Goal: Information Seeking & Learning: Find specific page/section

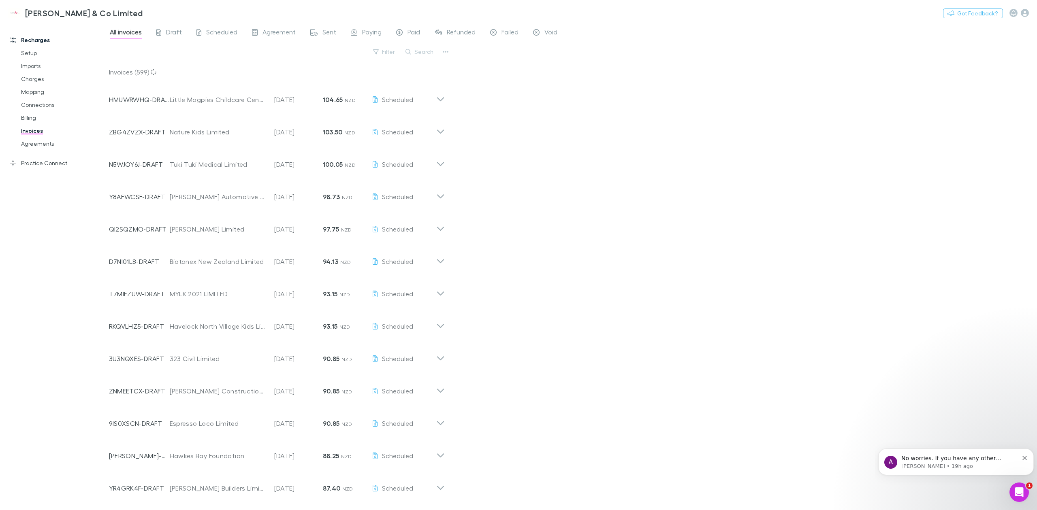
click at [418, 51] on button "Search" at bounding box center [419, 52] width 37 height 10
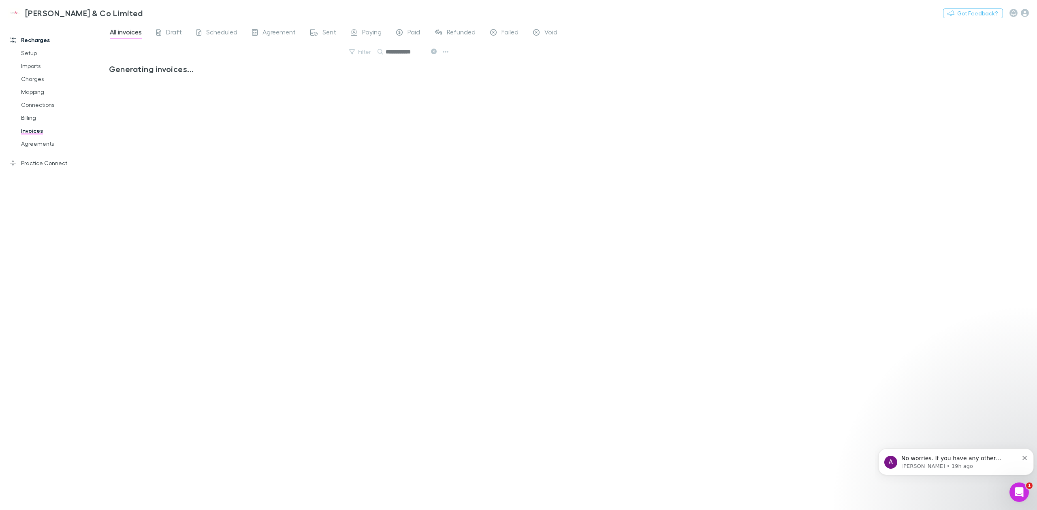
click at [419, 54] on input "**********" at bounding box center [406, 51] width 40 height 11
type input "**********"
drag, startPoint x: 420, startPoint y: 56, endPoint x: 386, endPoint y: 54, distance: 34.1
click at [386, 54] on input "**********" at bounding box center [406, 51] width 40 height 11
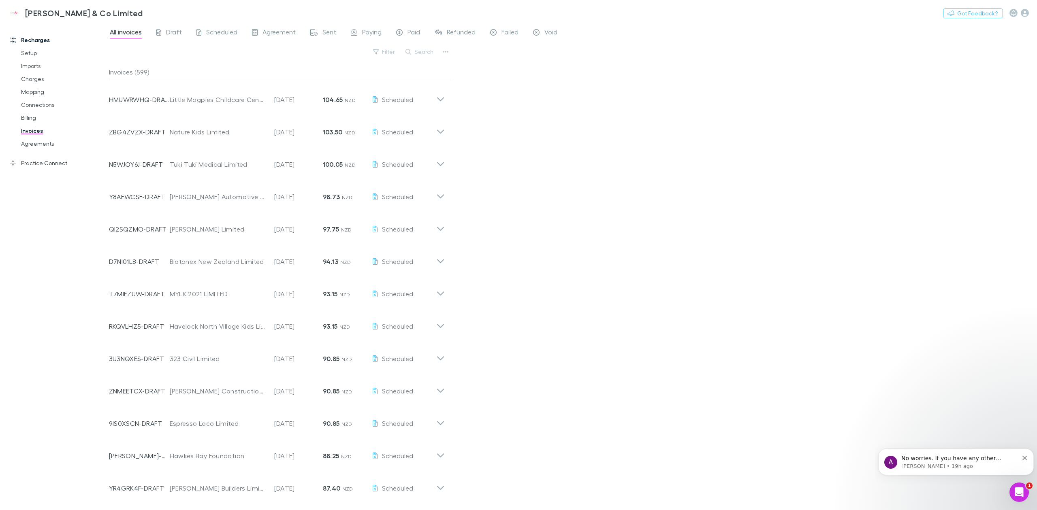
click at [422, 51] on button "Search" at bounding box center [419, 52] width 37 height 10
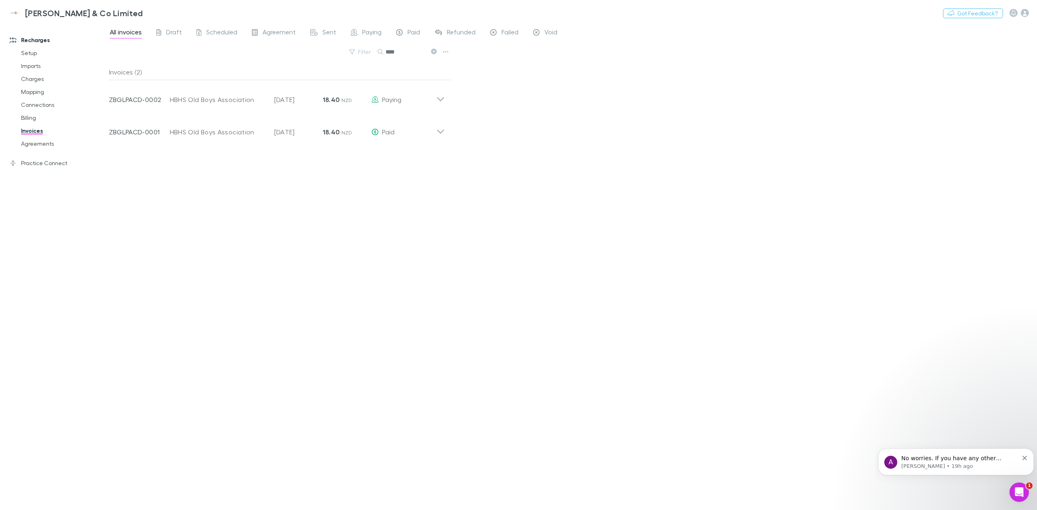
type input "****"
click at [438, 99] on icon at bounding box center [440, 99] width 7 height 4
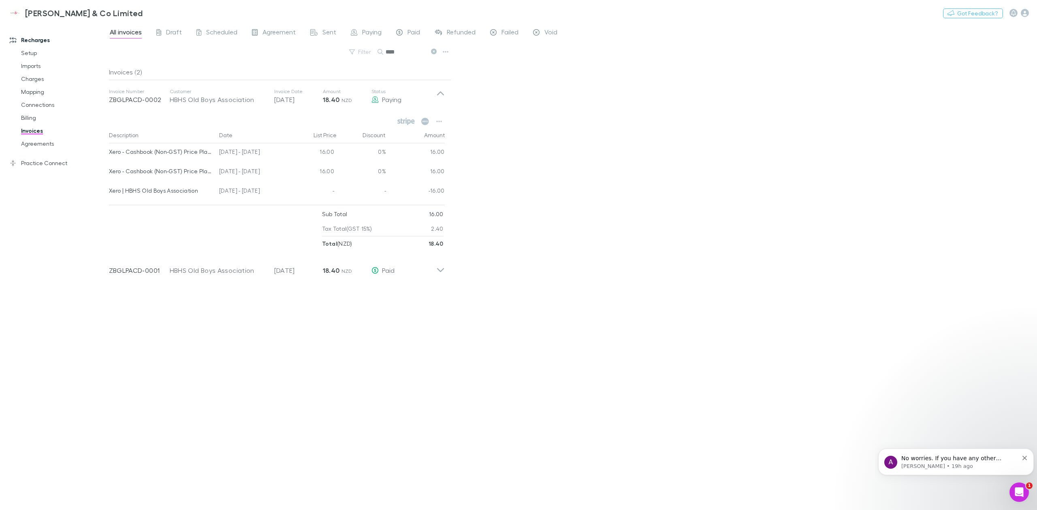
click at [438, 99] on icon at bounding box center [440, 96] width 9 height 16
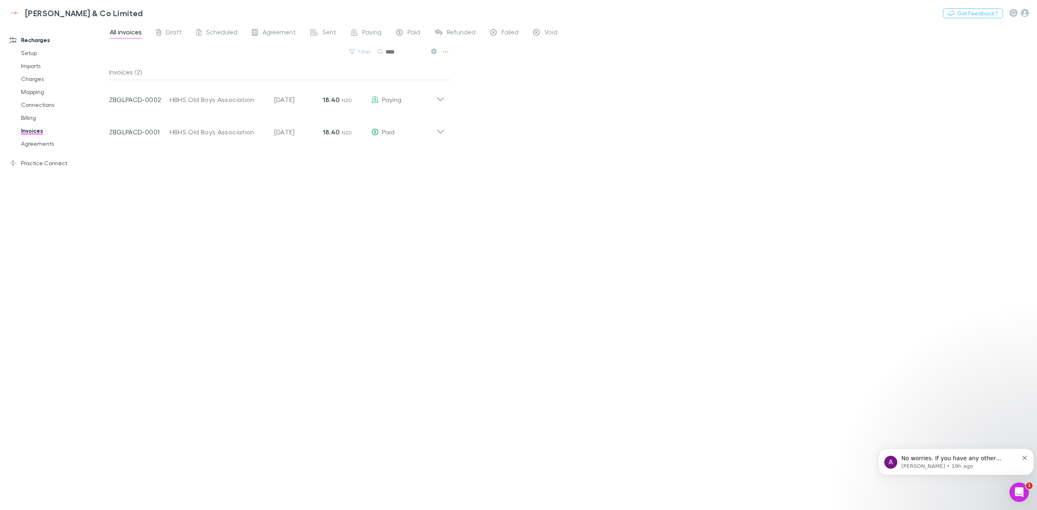
click at [444, 131] on icon at bounding box center [440, 129] width 9 height 16
click at [444, 98] on icon at bounding box center [440, 96] width 9 height 16
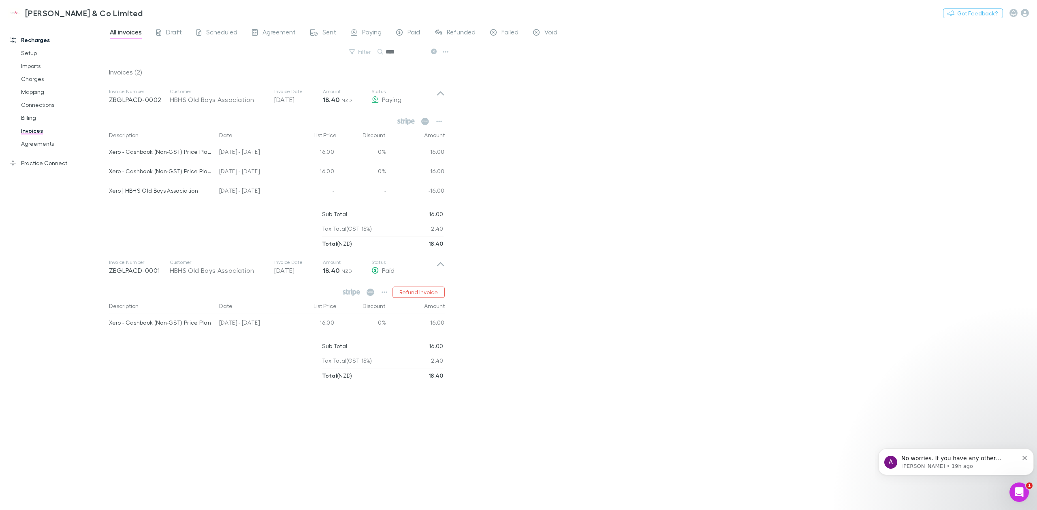
click at [532, 119] on div "All invoices Draft Scheduled Agreement Sent Paying Paid Refunded Failed Void Fi…" at bounding box center [573, 267] width 928 height 488
click at [227, 98] on div "HBHS Old Boys Association" at bounding box center [218, 100] width 96 height 10
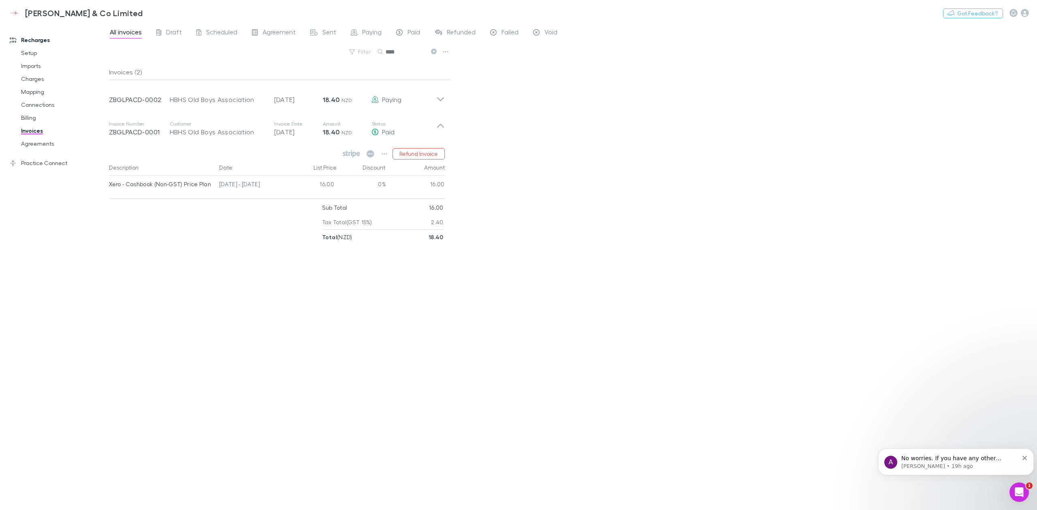
click at [227, 98] on div "HBHS Old Boys Association" at bounding box center [218, 100] width 96 height 10
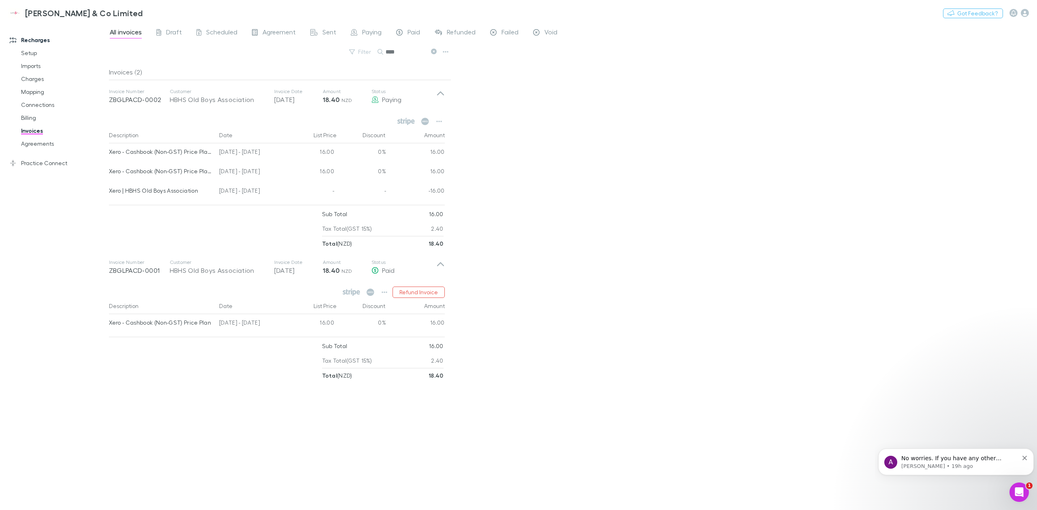
click at [469, 192] on div "All invoices Draft Scheduled Agreement Sent Paying Paid Refunded Failed Void Fi…" at bounding box center [573, 267] width 928 height 488
drag, startPoint x: 466, startPoint y: 187, endPoint x: 464, endPoint y: 208, distance: 21.6
drag, startPoint x: 111, startPoint y: 192, endPoint x: 452, endPoint y: 195, distance: 341.0
click at [452, 195] on div "All invoices Draft Scheduled Agreement Sent Paying Paid Refunded Failed Void Fi…" at bounding box center [573, 267] width 928 height 488
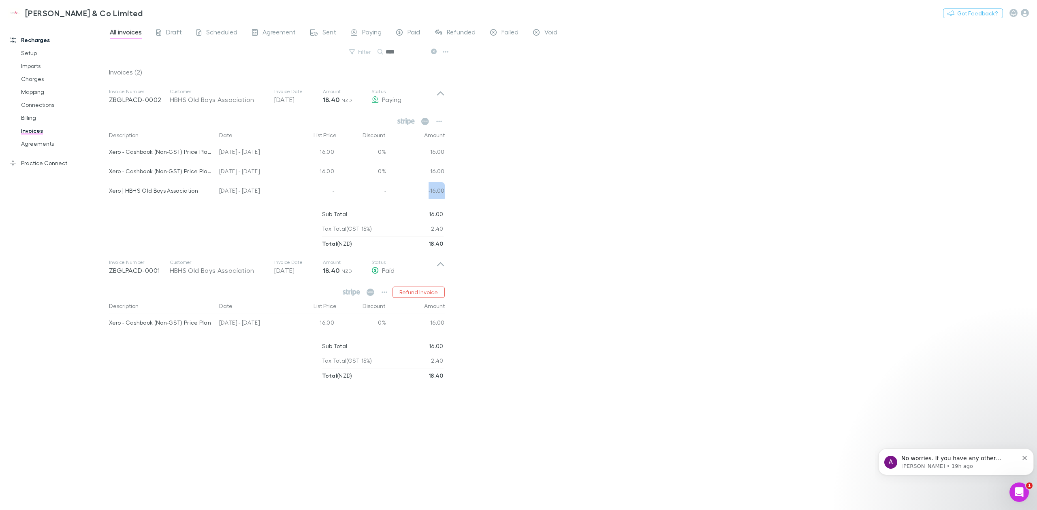
drag, startPoint x: 428, startPoint y: 194, endPoint x: 445, endPoint y: 194, distance: 16.2
click at [445, 194] on div "Description Date List Price Discount Amount Xero - Cashbook (Non-GST) Price Pla…" at bounding box center [280, 164] width 342 height 75
click at [411, 187] on div "-16.00" at bounding box center [415, 191] width 59 height 19
drag, startPoint x: 418, startPoint y: 191, endPoint x: 450, endPoint y: 198, distance: 33.0
click at [450, 198] on div "Description Date List Price Discount Amount Xero - Cashbook (Non-GST) Price Pla…" at bounding box center [280, 164] width 342 height 75
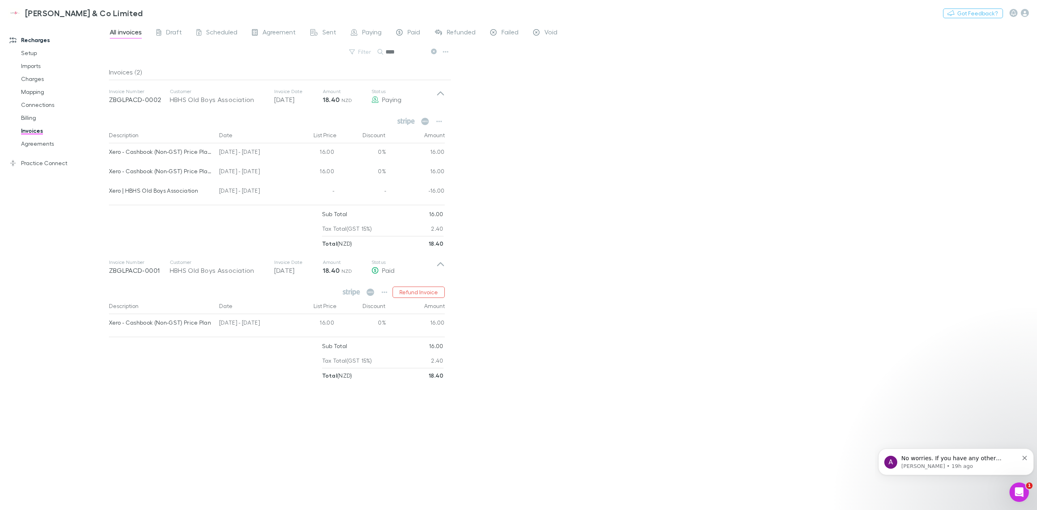
click at [450, 198] on div "Description Date List Price Discount Amount Xero - Cashbook (Non-GST) Price Pla…" at bounding box center [280, 164] width 342 height 75
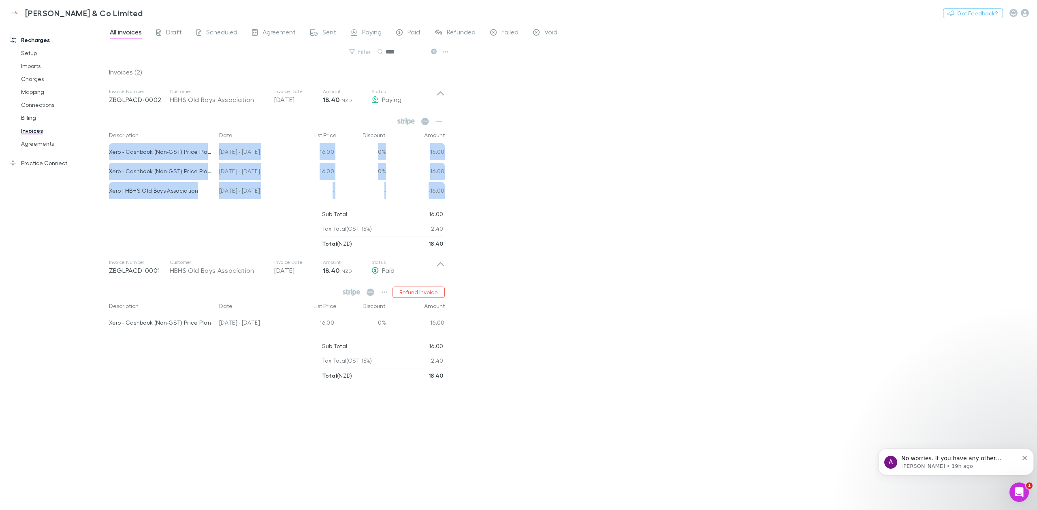
drag, startPoint x: 450, startPoint y: 198, endPoint x: 528, endPoint y: 136, distance: 99.2
click at [528, 136] on div "All invoices Draft Scheduled Agreement Sent Paying Paid Refunded Failed Void Fi…" at bounding box center [573, 267] width 928 height 488
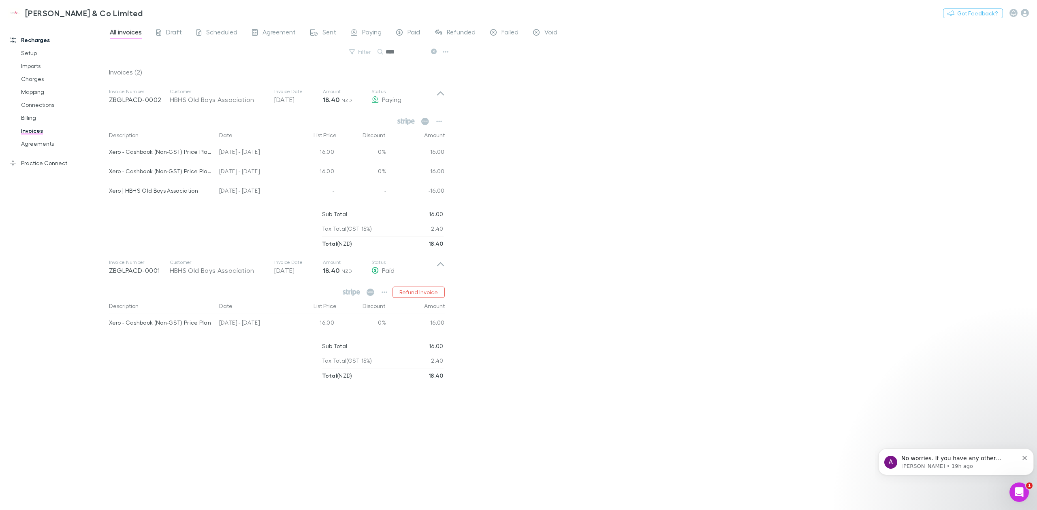
drag, startPoint x: 475, startPoint y: 185, endPoint x: 579, endPoint y: 185, distance: 103.7
click at [579, 185] on div "All invoices Draft Scheduled Agreement Sent Paying Paid Refunded Failed Void Fi…" at bounding box center [573, 267] width 928 height 488
click at [1022, 456] on icon "Dismiss notification" at bounding box center [1024, 458] width 4 height 4
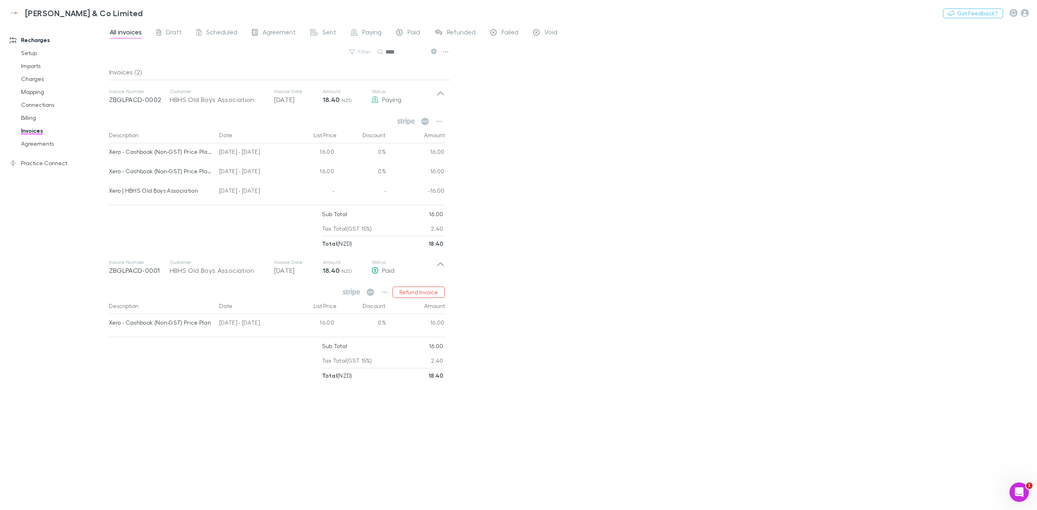
click at [431, 185] on div "-16.00" at bounding box center [415, 191] width 59 height 19
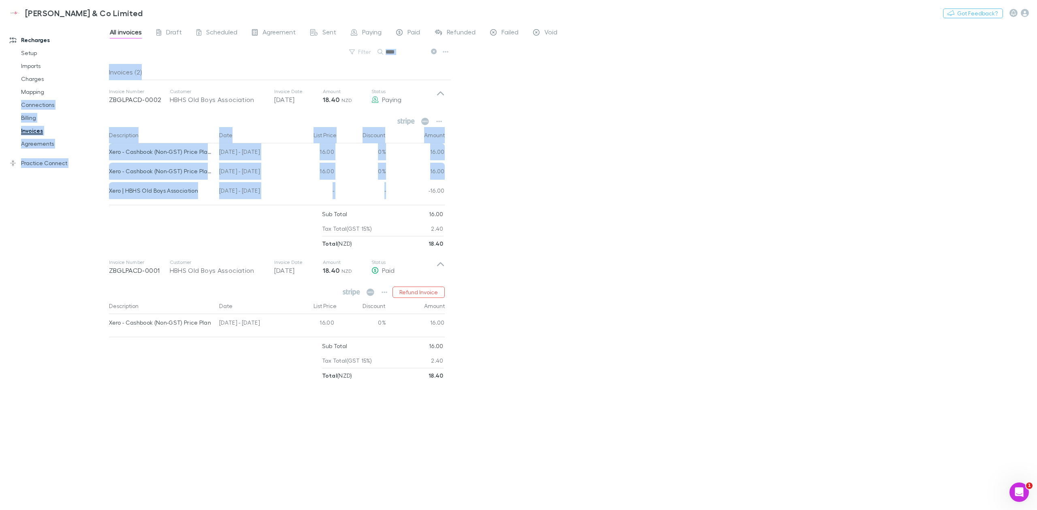
drag, startPoint x: 422, startPoint y: 199, endPoint x: 108, endPoint y: 96, distance: 330.4
click at [108, 96] on div "Recharges Setup Imports Charges Mapping Connections Billing Invoices Agreements…" at bounding box center [518, 267] width 1037 height 488
click at [108, 96] on div "Recharges Setup Imports Charges Mapping Connections Billing Invoices Agreements…" at bounding box center [58, 266] width 117 height 480
drag, startPoint x: 108, startPoint y: 96, endPoint x: 470, endPoint y: 215, distance: 381.6
click at [470, 215] on div "Recharges Setup Imports Charges Mapping Connections Billing Invoices Agreements…" at bounding box center [518, 267] width 1037 height 488
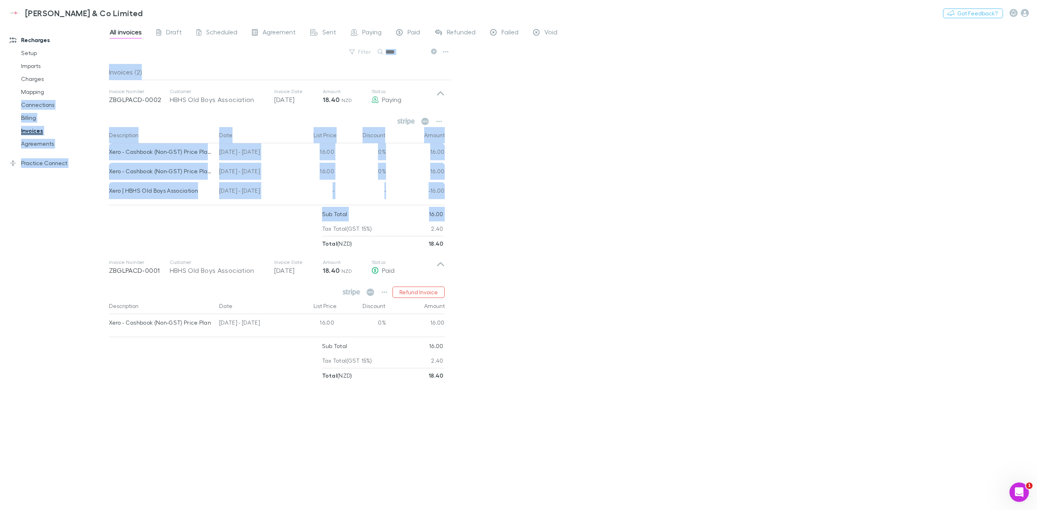
click at [470, 215] on div "All invoices Draft Scheduled Agreement Sent Paying Paid Refunded Failed Void Fi…" at bounding box center [573, 267] width 928 height 488
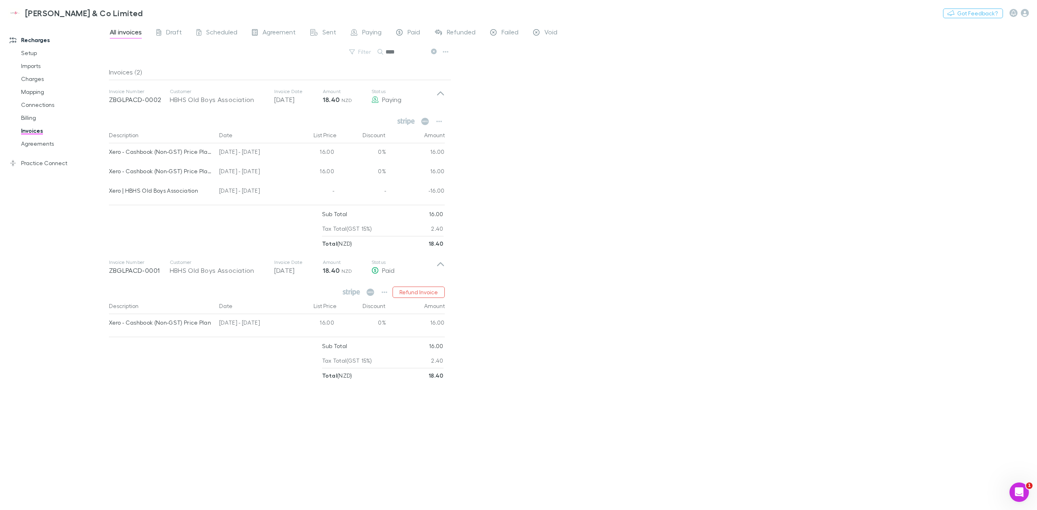
click at [36, 133] on link "Invoices" at bounding box center [64, 130] width 102 height 13
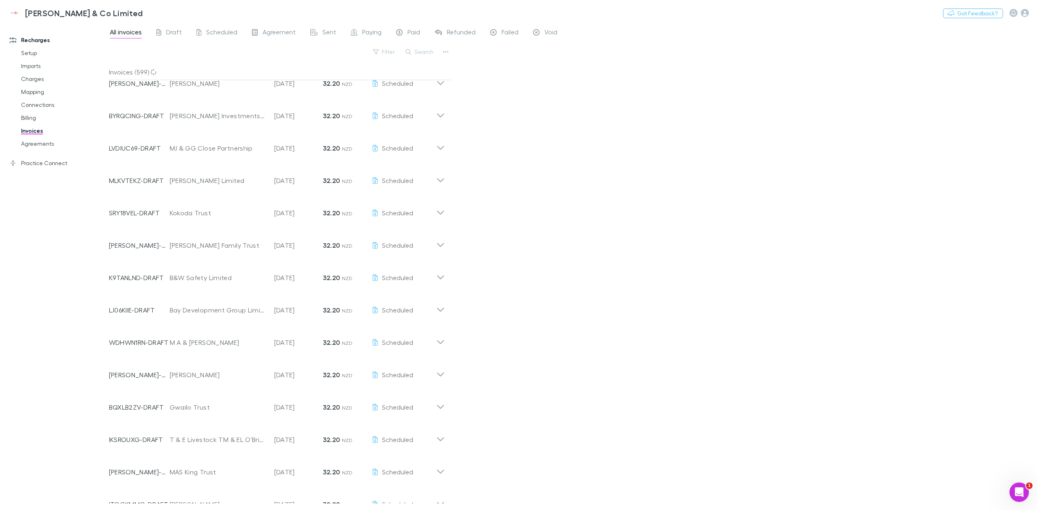
scroll to position [2505, 0]
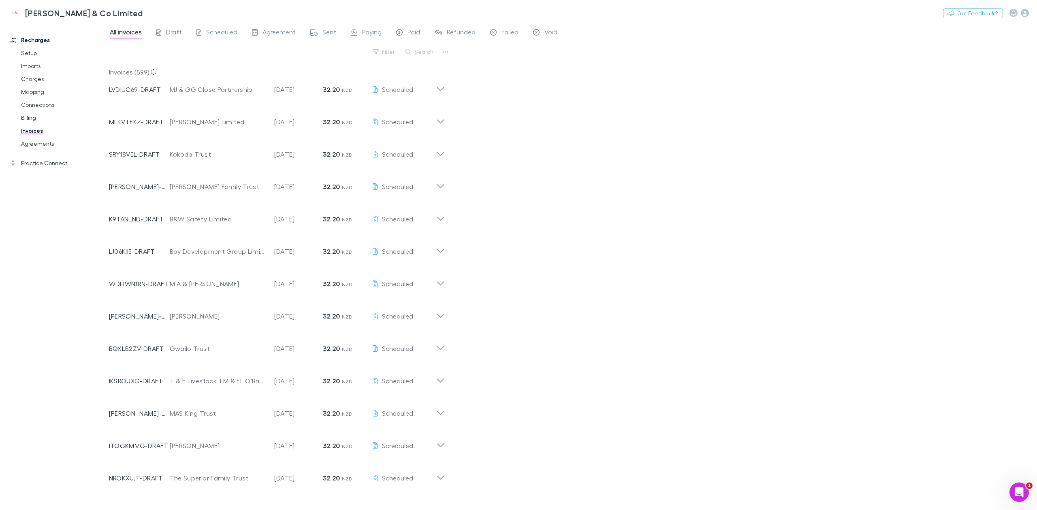
click at [351, 27] on link "Paying" at bounding box center [366, 33] width 32 height 13
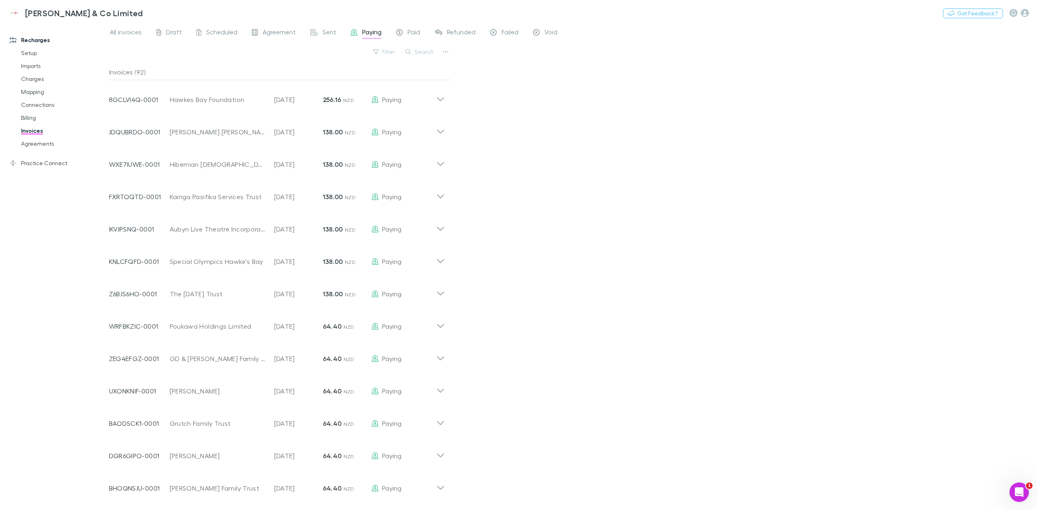
click at [443, 168] on icon at bounding box center [440, 161] width 9 height 16
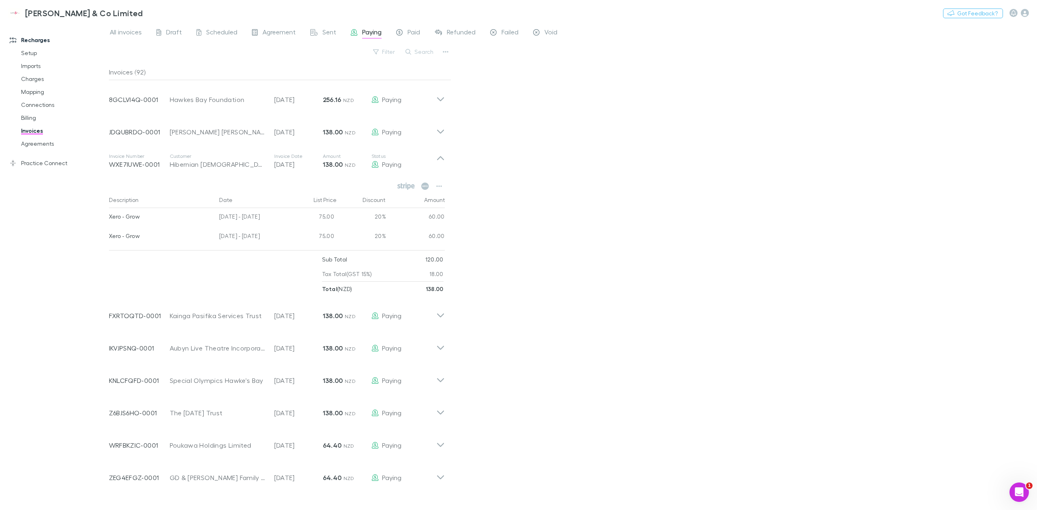
click at [439, 165] on icon at bounding box center [440, 161] width 9 height 16
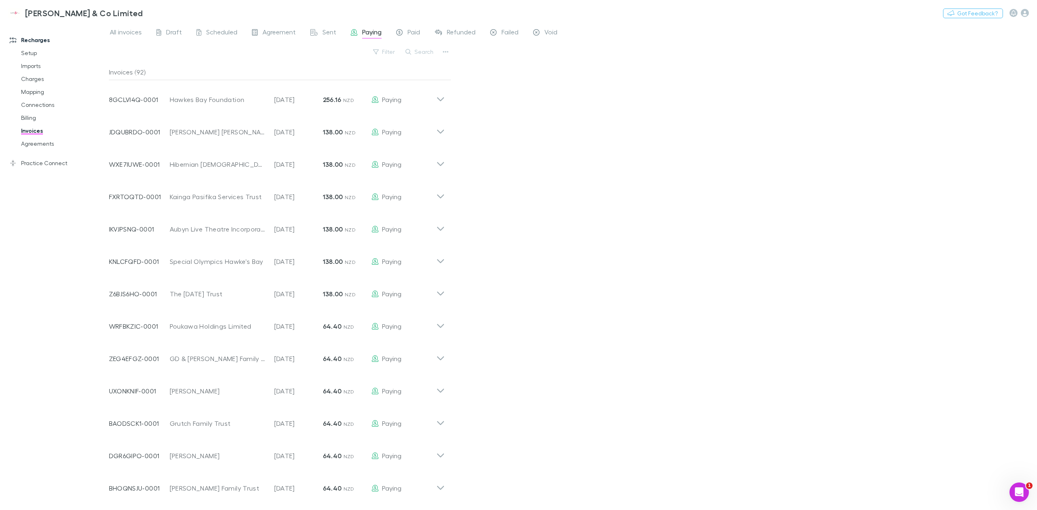
click at [439, 165] on icon at bounding box center [440, 164] width 7 height 4
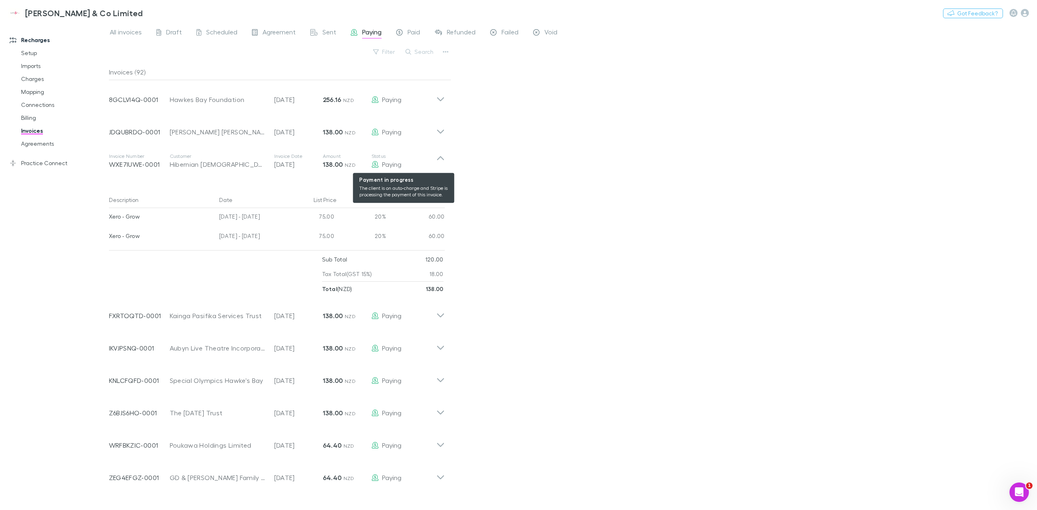
click at [435, 167] on div "Paying" at bounding box center [403, 165] width 65 height 10
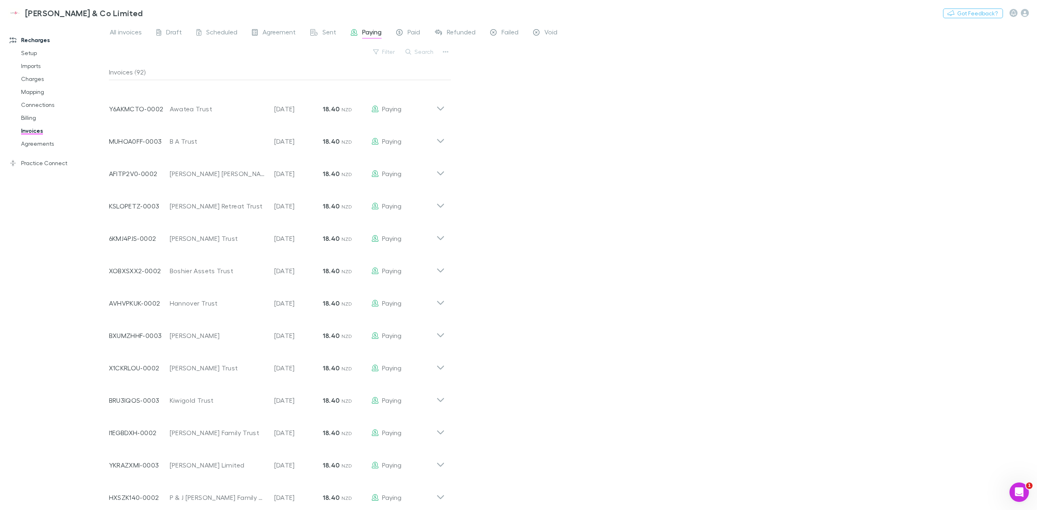
scroll to position [2505, 0]
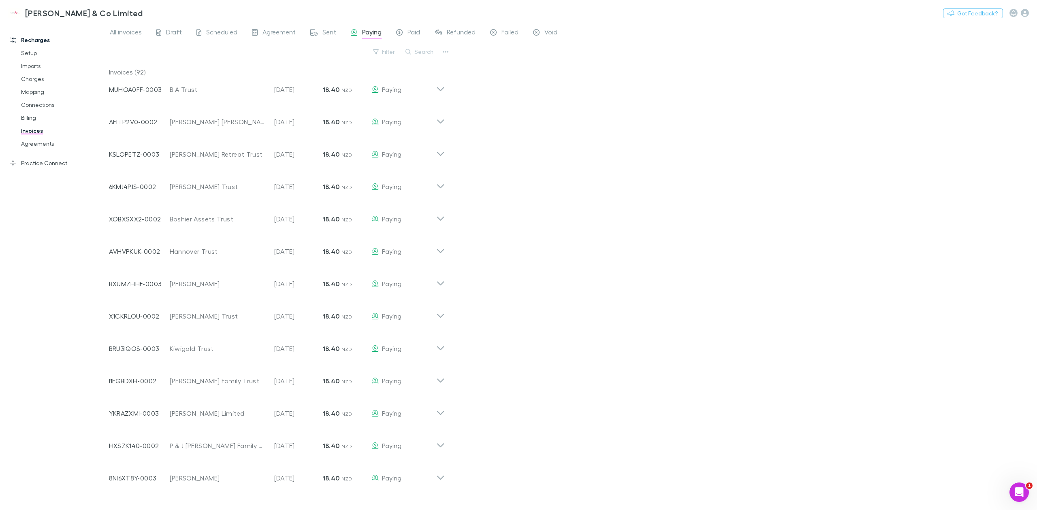
click at [440, 318] on icon at bounding box center [440, 316] width 7 height 4
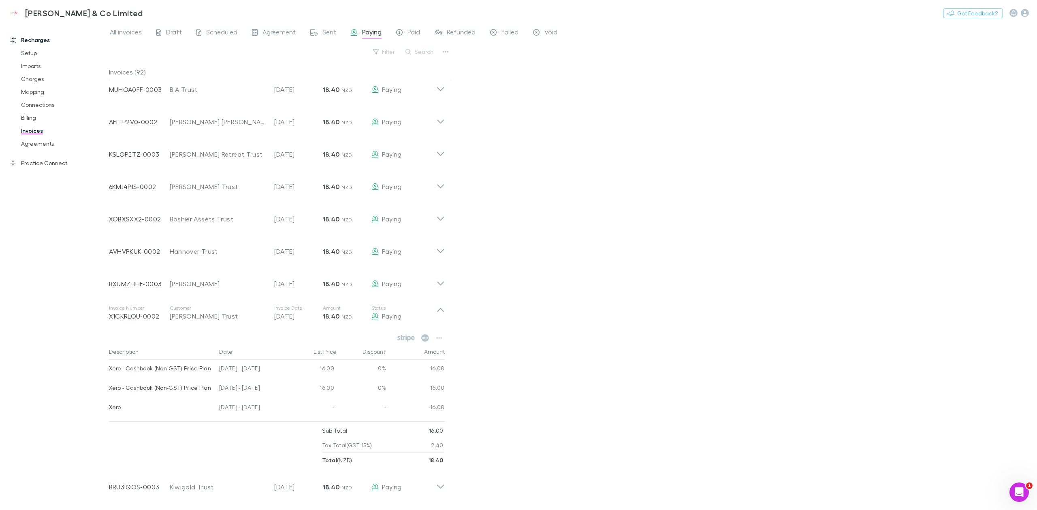
click at [439, 313] on icon at bounding box center [440, 313] width 9 height 16
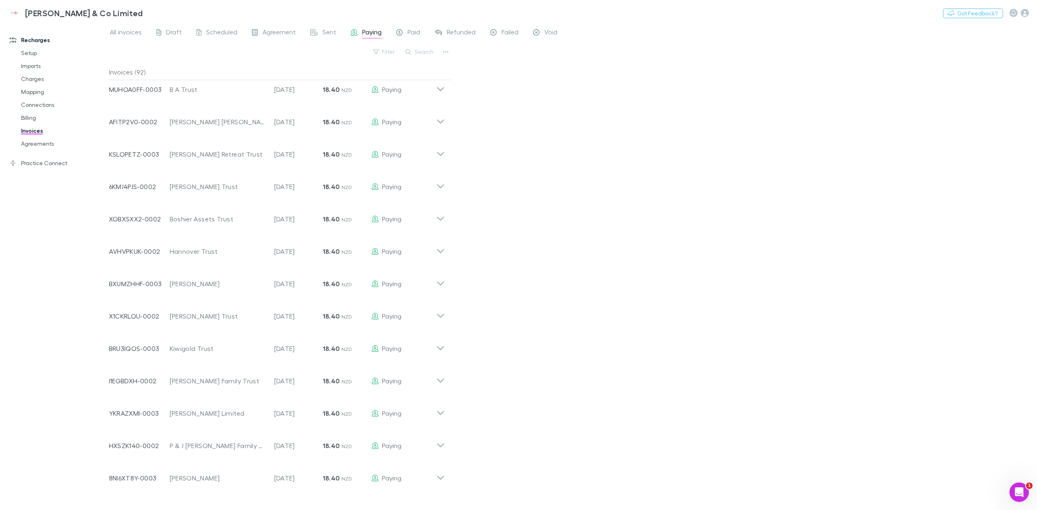
click at [473, 336] on div "All invoices Draft Scheduled Agreement Sent Paying Paid Refunded Failed Void Fi…" at bounding box center [573, 267] width 928 height 488
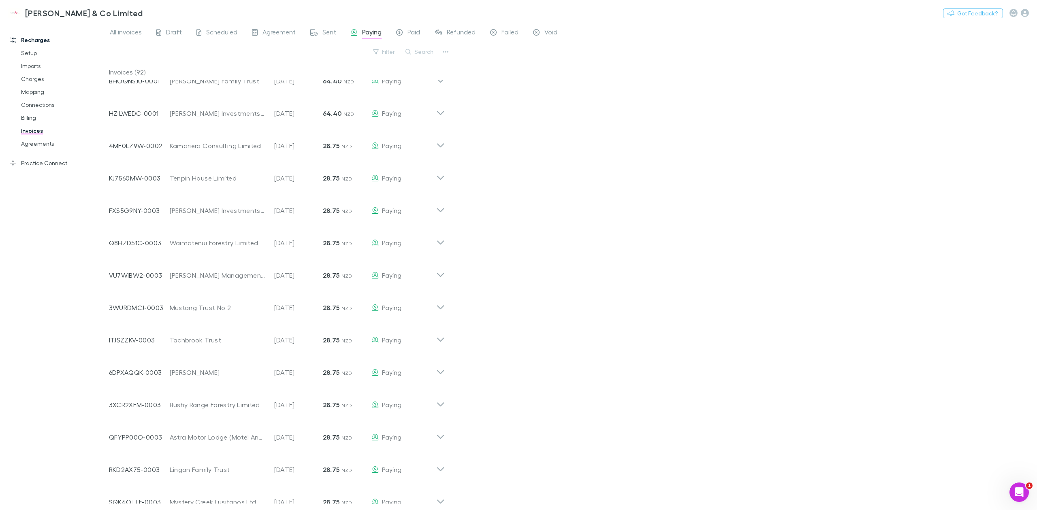
scroll to position [432, 0]
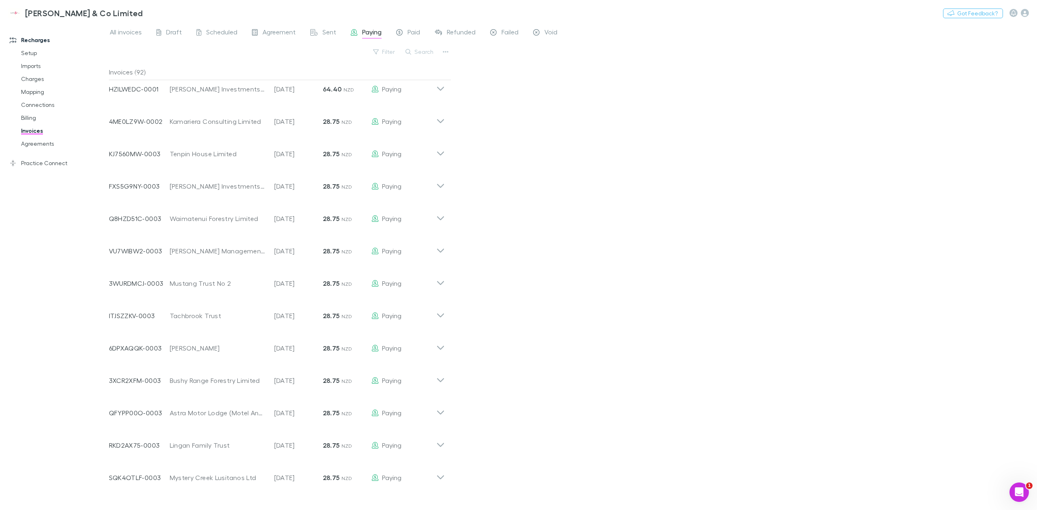
click at [436, 283] on icon at bounding box center [440, 280] width 9 height 16
drag, startPoint x: 245, startPoint y: 339, endPoint x: 250, endPoint y: 339, distance: 5.7
click at [250, 339] on div "[DATE] - [DATE]" at bounding box center [252, 336] width 73 height 19
drag, startPoint x: 274, startPoint y: 285, endPoint x: 300, endPoint y: 348, distance: 68.6
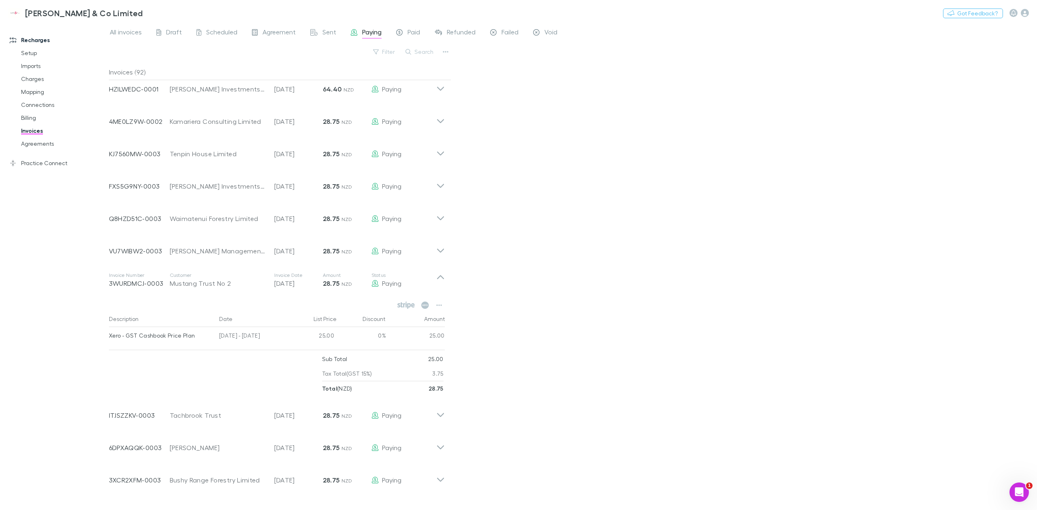
click at [300, 348] on div "Invoice Number 3WURDMCJ-0003 Customer Mustang Trust No 2 Invoice Date [DATE] Am…" at bounding box center [276, 330] width 349 height 132
click at [292, 343] on div "25.00" at bounding box center [313, 336] width 49 height 19
click at [501, 277] on div "All invoices Draft Scheduled Agreement Sent Paying Paid Refunded Failed Void Fi…" at bounding box center [573, 267] width 928 height 488
click at [437, 278] on icon at bounding box center [440, 277] width 7 height 4
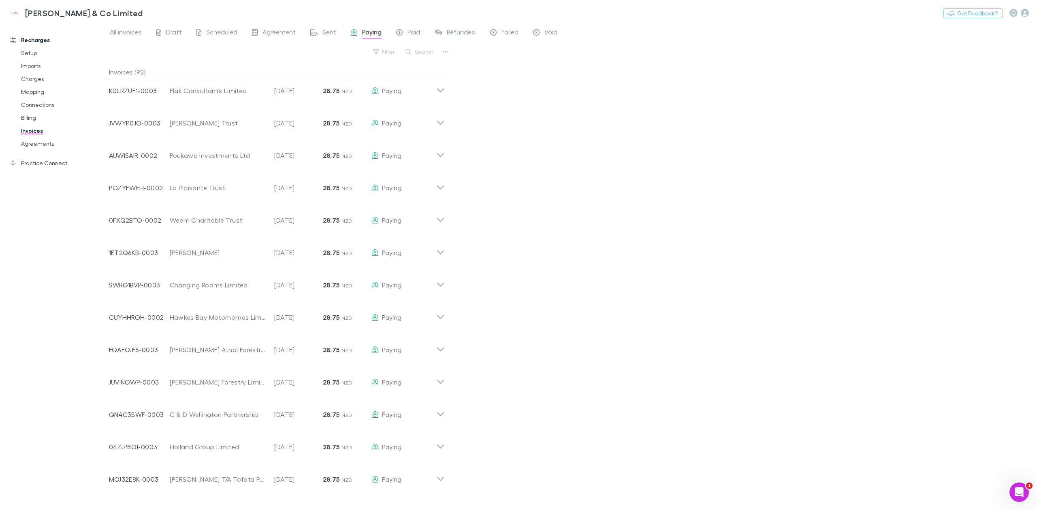
scroll to position [1188, 0]
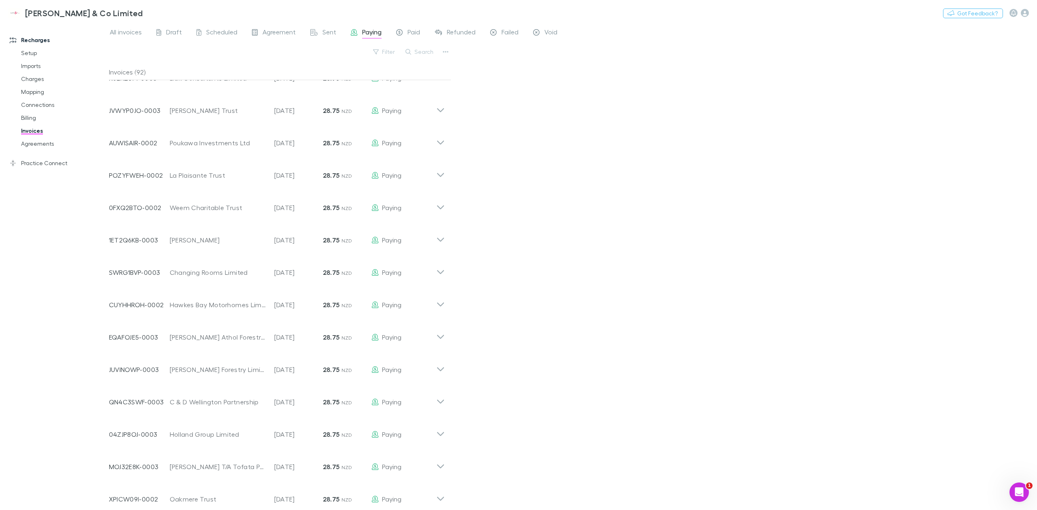
click at [413, 51] on button "Search" at bounding box center [419, 52] width 37 height 10
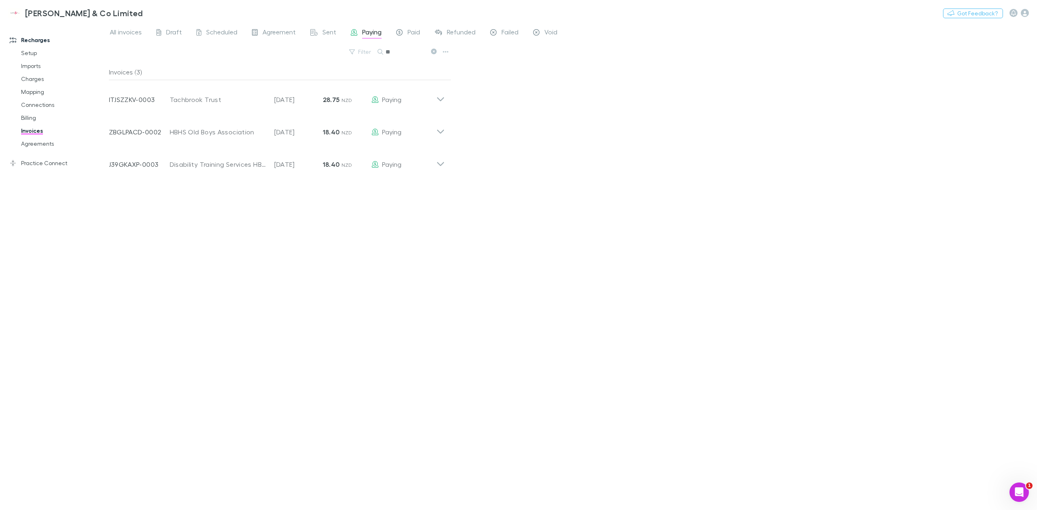
scroll to position [0, 0]
type input "****"
click at [437, 100] on icon at bounding box center [440, 96] width 9 height 16
click at [485, 115] on div "All invoices Draft Scheduled Agreement Sent Paying Paid Refunded Failed Void Fi…" at bounding box center [573, 267] width 928 height 488
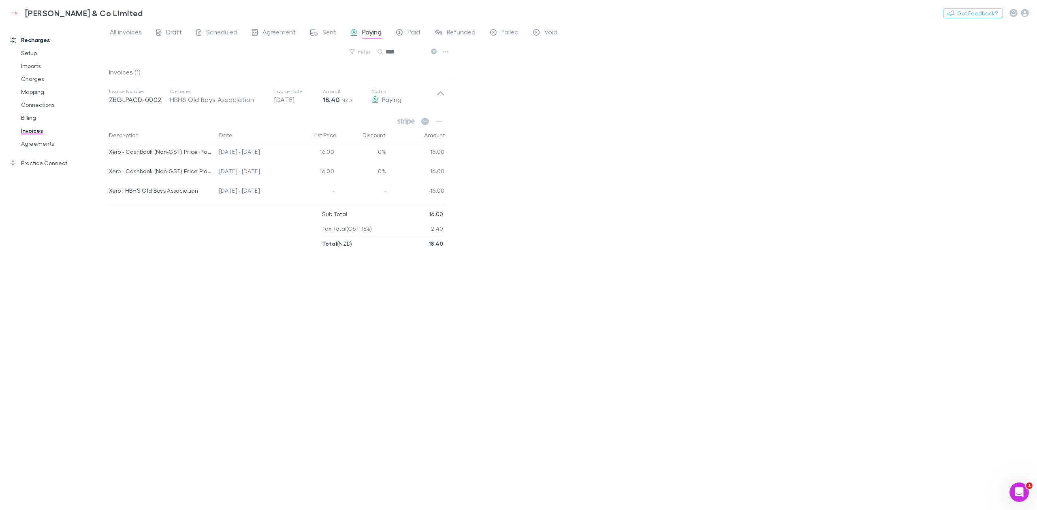
click at [590, 159] on div "All invoices Draft Scheduled Agreement Sent Paying Paid Refunded Failed Void Fi…" at bounding box center [573, 267] width 928 height 488
click at [40, 83] on link "Charges" at bounding box center [64, 78] width 102 height 13
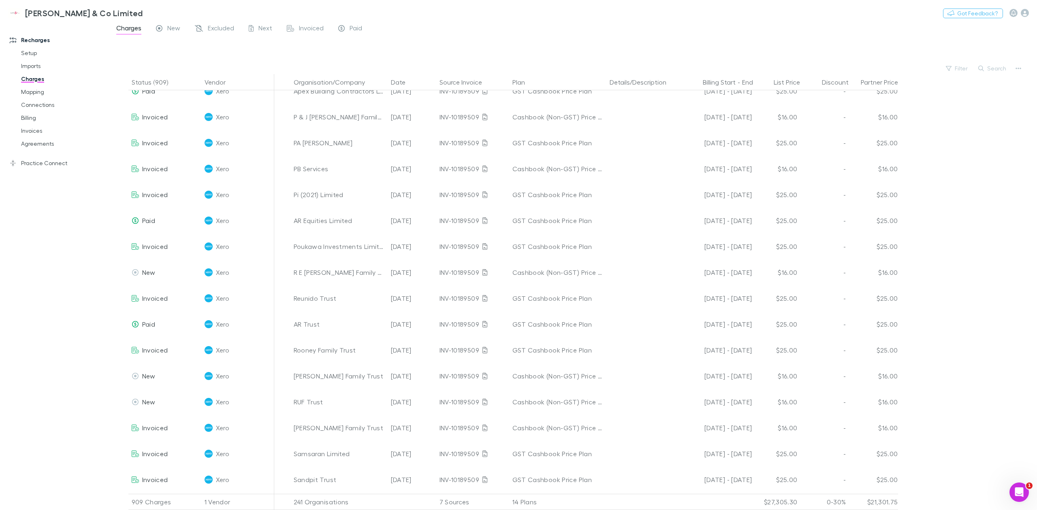
scroll to position [1188, 0]
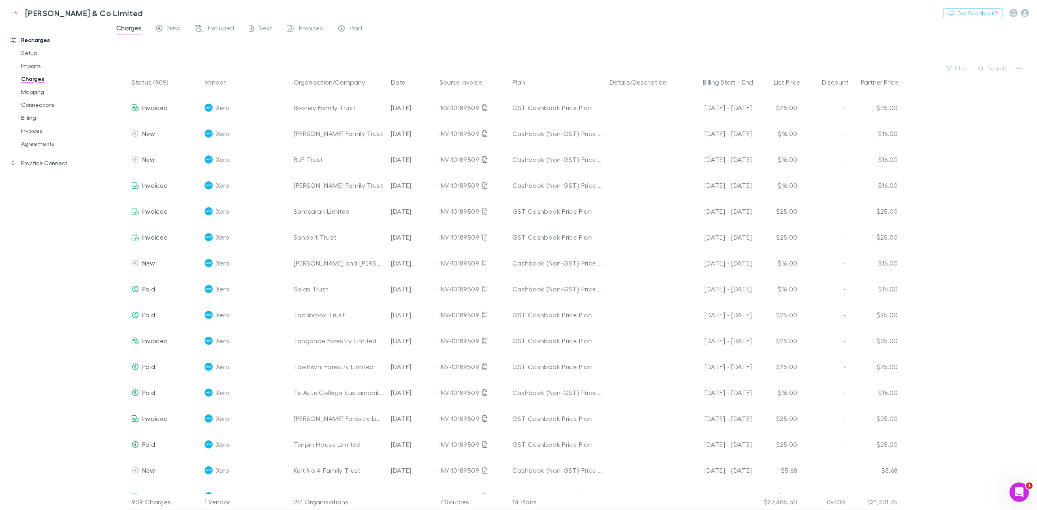
click at [39, 104] on link "Connections" at bounding box center [64, 104] width 102 height 13
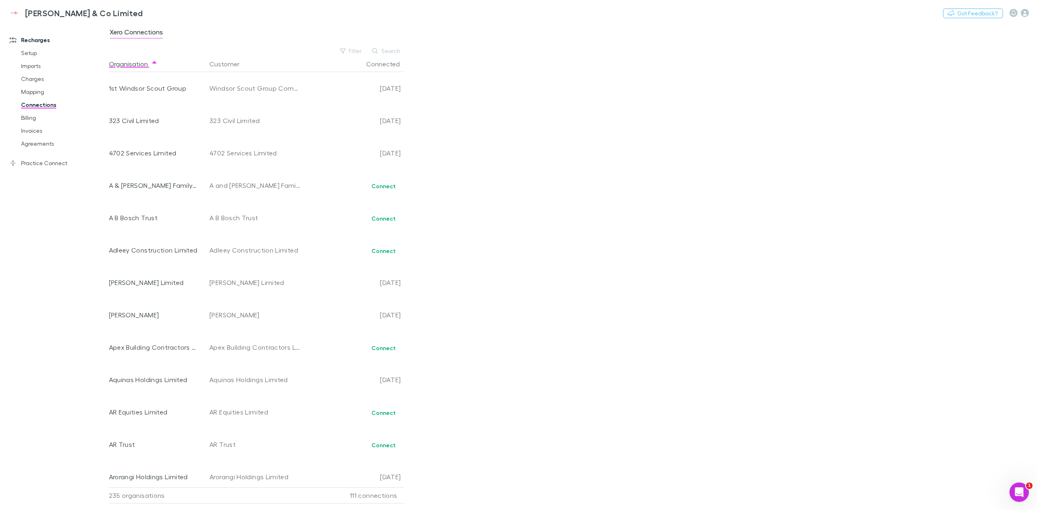
click at [29, 119] on link "Billing" at bounding box center [64, 117] width 102 height 13
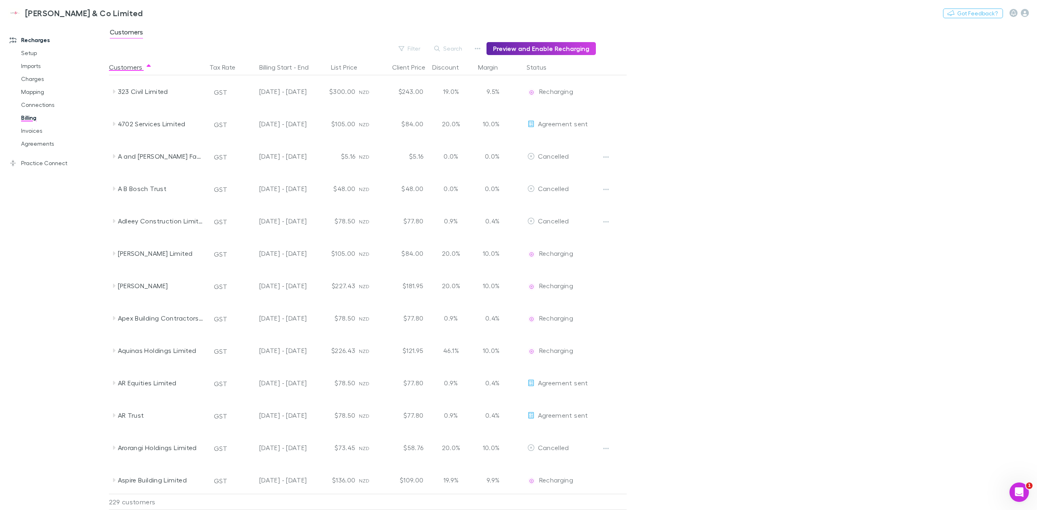
click at [274, 73] on button "Billing Start - End" at bounding box center [288, 67] width 59 height 16
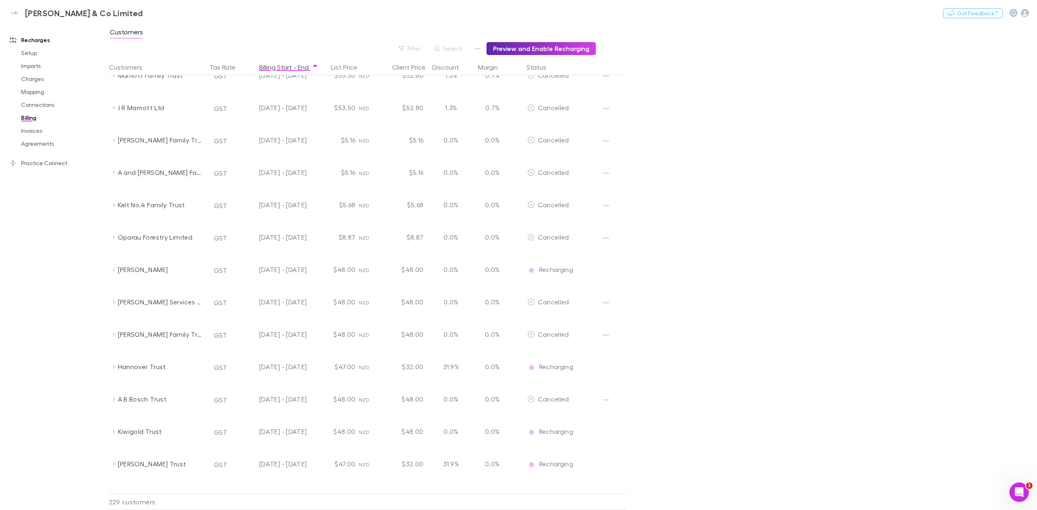
scroll to position [162, 0]
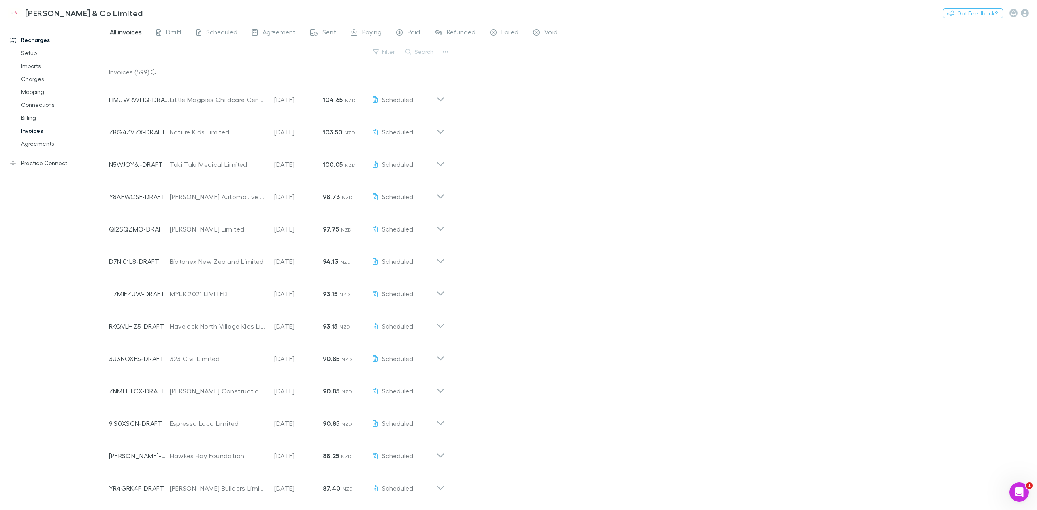
click at [23, 95] on link "Mapping" at bounding box center [64, 91] width 102 height 13
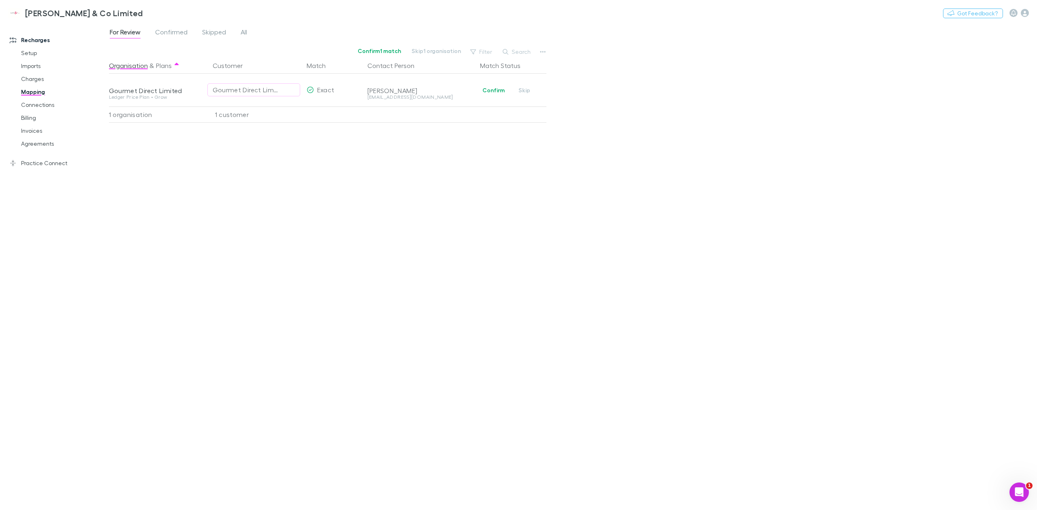
click at [483, 91] on button "Confirm" at bounding box center [493, 90] width 33 height 10
click at [174, 28] on span "Confirmed" at bounding box center [171, 33] width 32 height 11
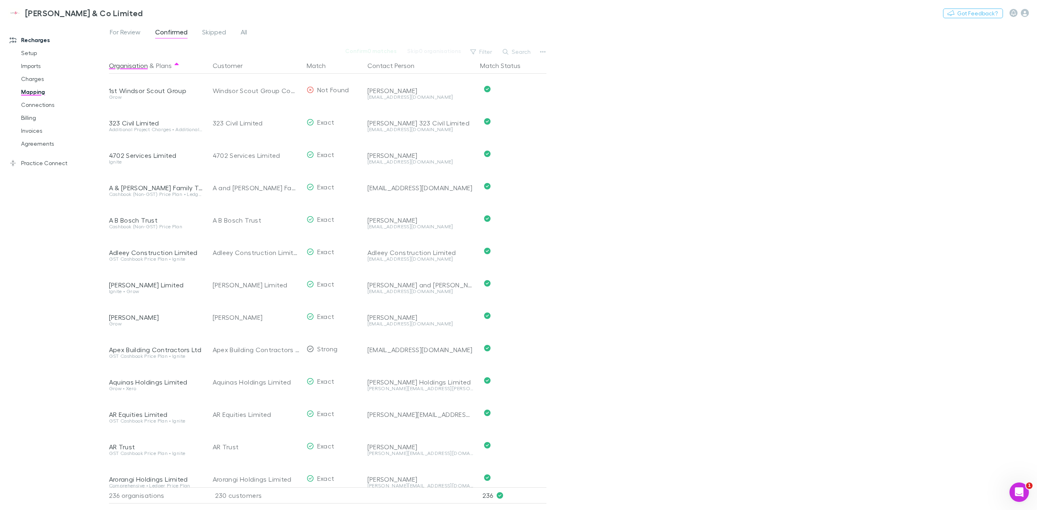
click at [241, 36] on span "All" at bounding box center [244, 33] width 6 height 11
click at [513, 53] on button "Search" at bounding box center [516, 52] width 37 height 10
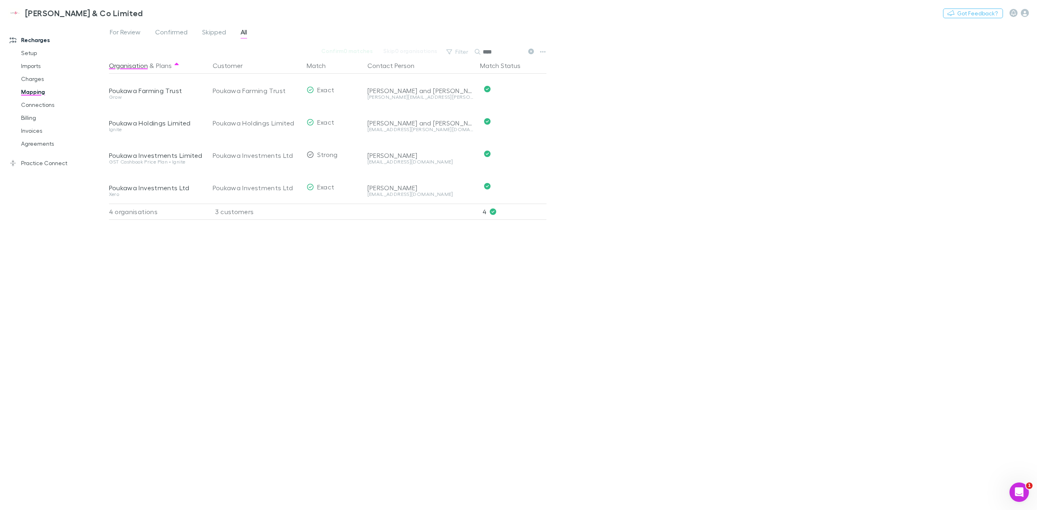
type input "****"
drag, startPoint x: 80, startPoint y: 258, endPoint x: 86, endPoint y: 241, distance: 18.1
drag, startPoint x: 319, startPoint y: 283, endPoint x: 344, endPoint y: 283, distance: 25.1
click at [318, 283] on div "Organisation & Plans Customer Match Contact Person Match Status Poukawa Farming…" at bounding box center [328, 281] width 439 height 446
click at [247, 262] on div "Organisation & Plans Customer Match Contact Person Match Status Poukawa Farming…" at bounding box center [328, 281] width 439 height 446
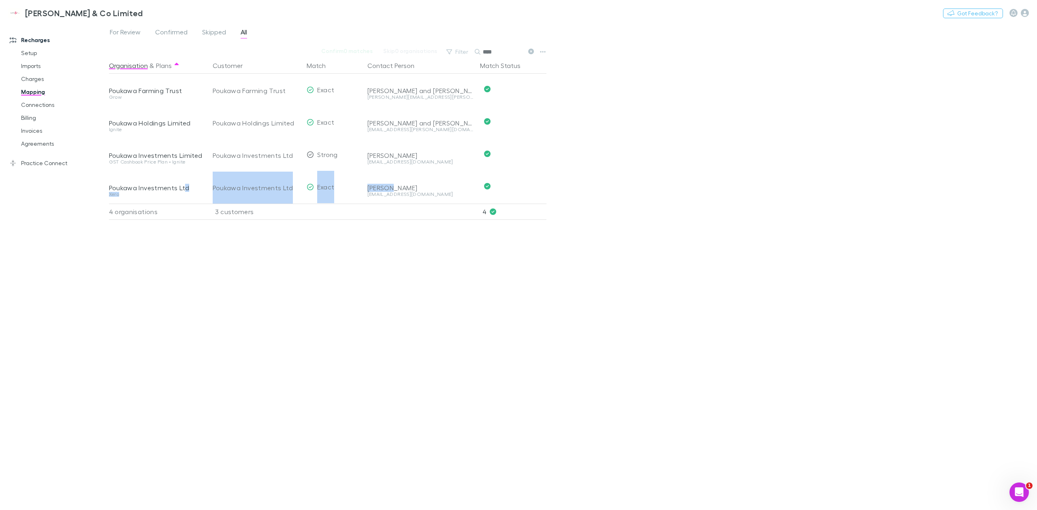
drag, startPoint x: 185, startPoint y: 187, endPoint x: 392, endPoint y: 185, distance: 207.7
click at [392, 185] on div "Poukawa Investments Ltd Xero Poukawa Investments Ltd Exact Todd Hansen ACH@hans…" at bounding box center [325, 187] width 433 height 32
click at [622, 313] on div "For Review Confirmed Skipped All Confirm 0 matches Skip 0 organisations Filter …" at bounding box center [573, 267] width 928 height 488
click at [147, 164] on div "GST Cashbook Price Plan • Ignite" at bounding box center [156, 162] width 94 height 5
click at [32, 119] on link "Billing" at bounding box center [64, 117] width 102 height 13
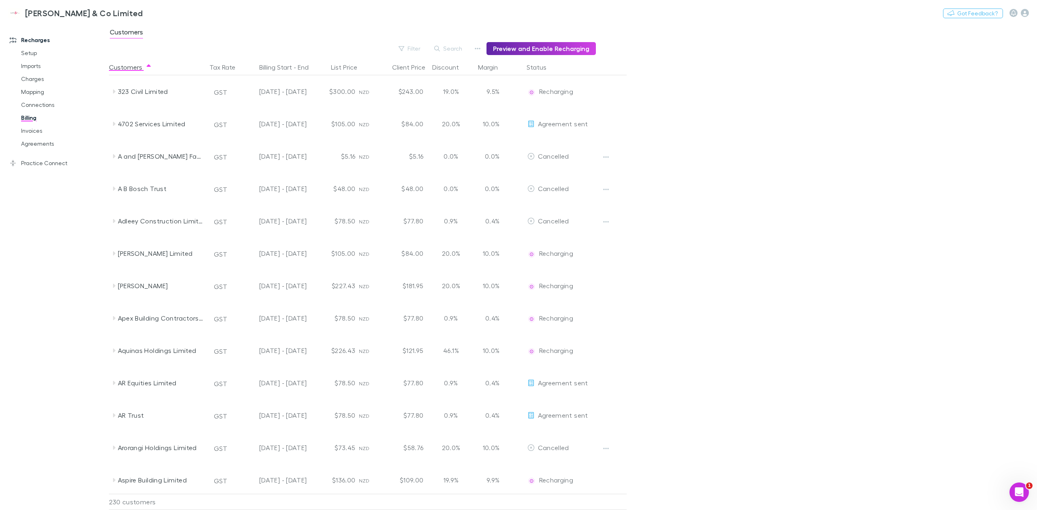
click at [460, 46] on button "Search" at bounding box center [448, 49] width 37 height 10
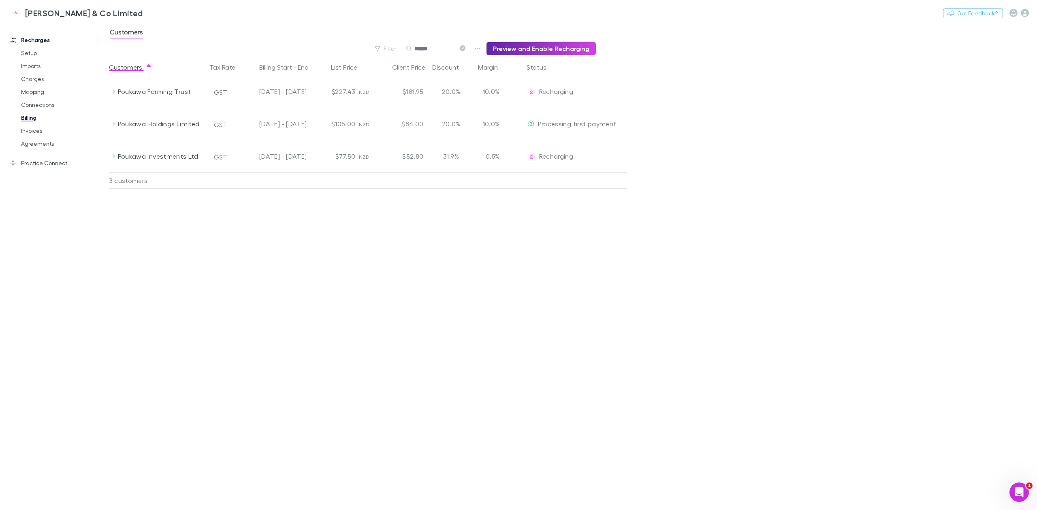
drag, startPoint x: 440, startPoint y: 49, endPoint x: 398, endPoint y: 51, distance: 42.1
click at [398, 51] on div "Filter Search ****** Preview and Enable Recharging" at bounding box center [352, 48] width 487 height 13
type input "*******"
click at [220, 221] on div "Customers Tax Rate Billing Start - End List Price Client Price Discount Margin …" at bounding box center [387, 284] width 557 height 451
click at [112, 124] on icon at bounding box center [114, 124] width 6 height 6
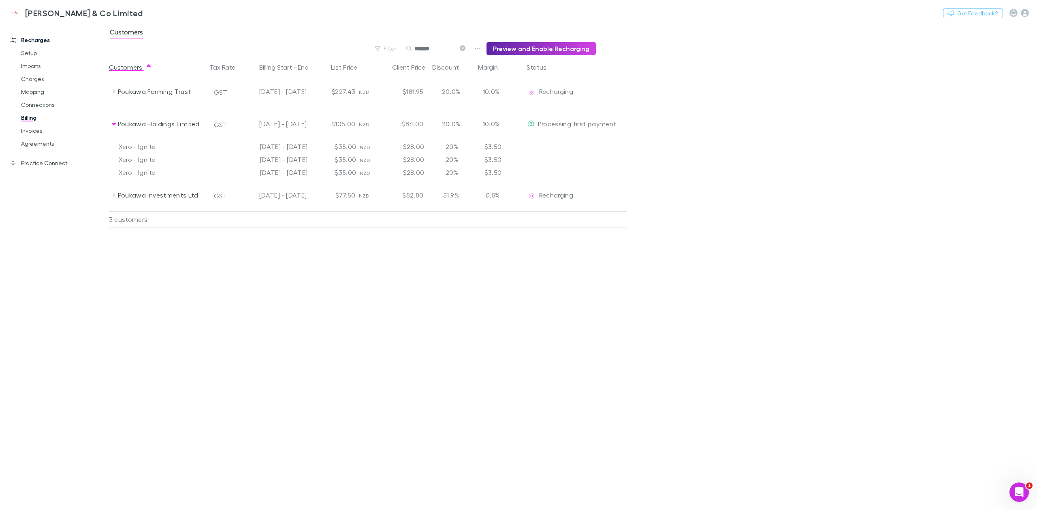
click at [112, 199] on div "Poukawa Investments Ltd" at bounding box center [158, 195] width 97 height 32
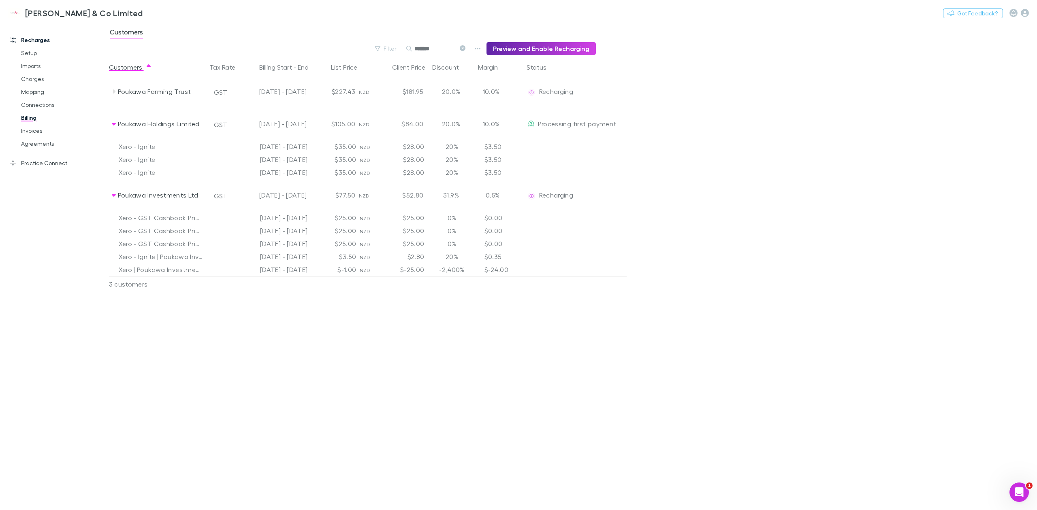
click at [40, 281] on div "Recharges Setup Imports Charges Mapping Connections Billing Invoices Agreements…" at bounding box center [58, 266] width 117 height 480
click at [33, 281] on div "Recharges Setup Imports Charges Mapping Connections Billing Invoices Agreements…" at bounding box center [58, 266] width 117 height 480
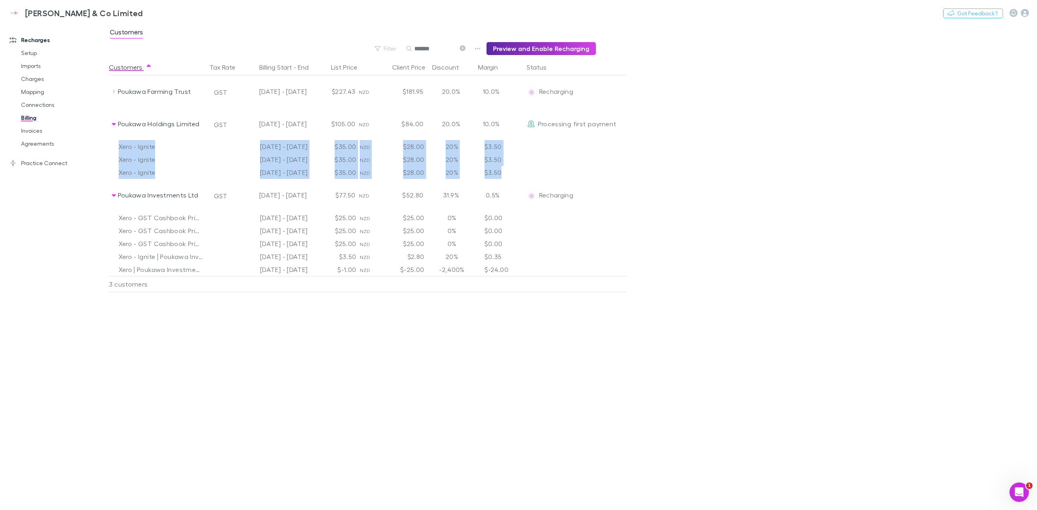
drag, startPoint x: 501, startPoint y: 173, endPoint x: 109, endPoint y: 147, distance: 392.8
click at [109, 147] on div "Xero - Ignite 08 Aug - 07 Sep 2025 $35.00 NZD $28.00 20% $3.50 Xero - Ignite 08…" at bounding box center [384, 159] width 550 height 39
click at [109, 147] on div "Xero - Ignite" at bounding box center [157, 146] width 97 height 13
drag, startPoint x: 122, startPoint y: 151, endPoint x: 504, endPoint y: 177, distance: 382.7
click at [504, 177] on div "Xero - Ignite 08 Aug - 07 Sep 2025 $35.00 NZD $28.00 20% $3.50 Xero - Ignite 08…" at bounding box center [384, 159] width 550 height 39
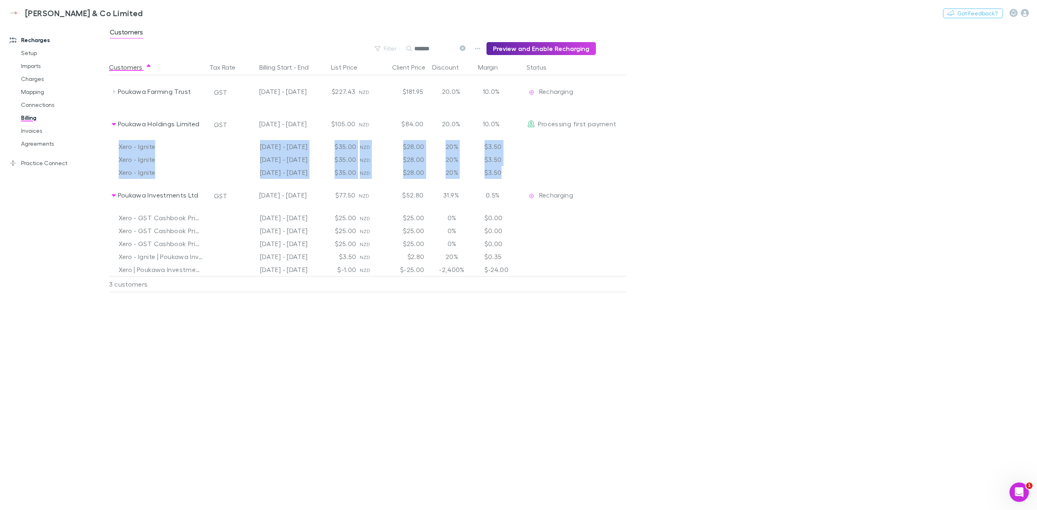
click at [504, 177] on div "$3.50" at bounding box center [500, 172] width 49 height 13
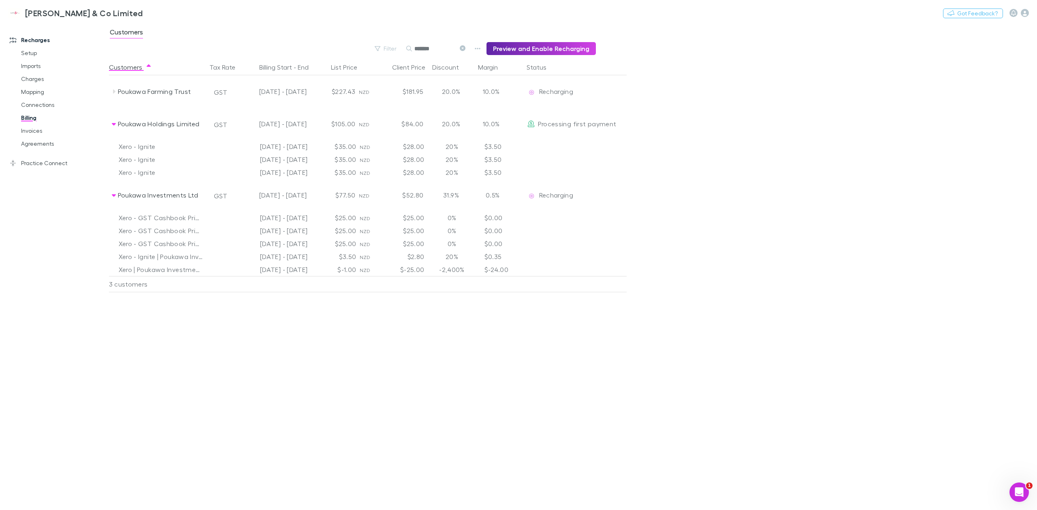
click at [204, 337] on div "Customers Tax Rate Billing Start - End List Price Client Price Discount Margin …" at bounding box center [387, 284] width 557 height 451
click at [198, 124] on div "Poukawa Holdings Limited" at bounding box center [161, 124] width 86 height 32
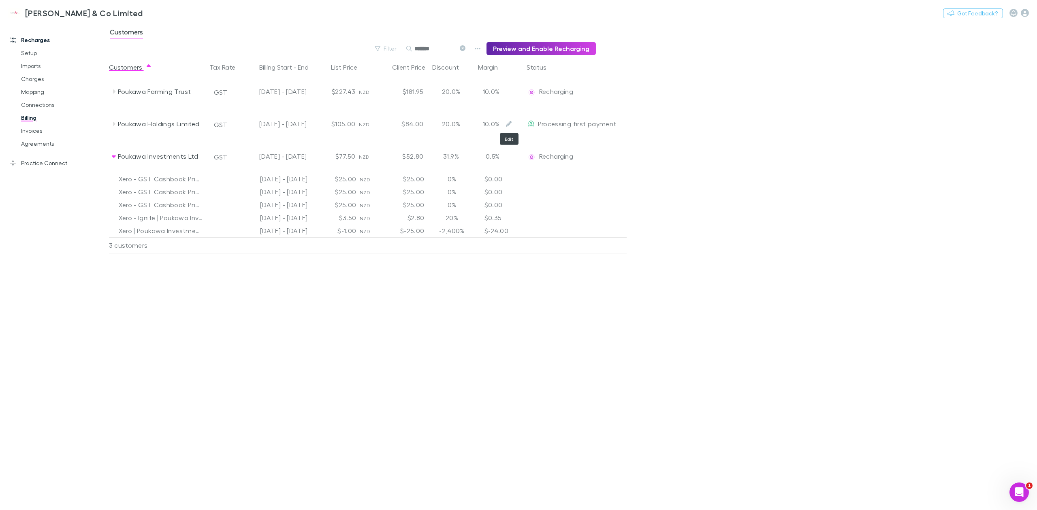
click at [507, 122] on icon "Edit" at bounding box center [509, 124] width 6 height 6
click at [491, 197] on button "Cancel" at bounding box center [494, 190] width 46 height 16
click at [33, 136] on link "Invoices" at bounding box center [64, 130] width 102 height 13
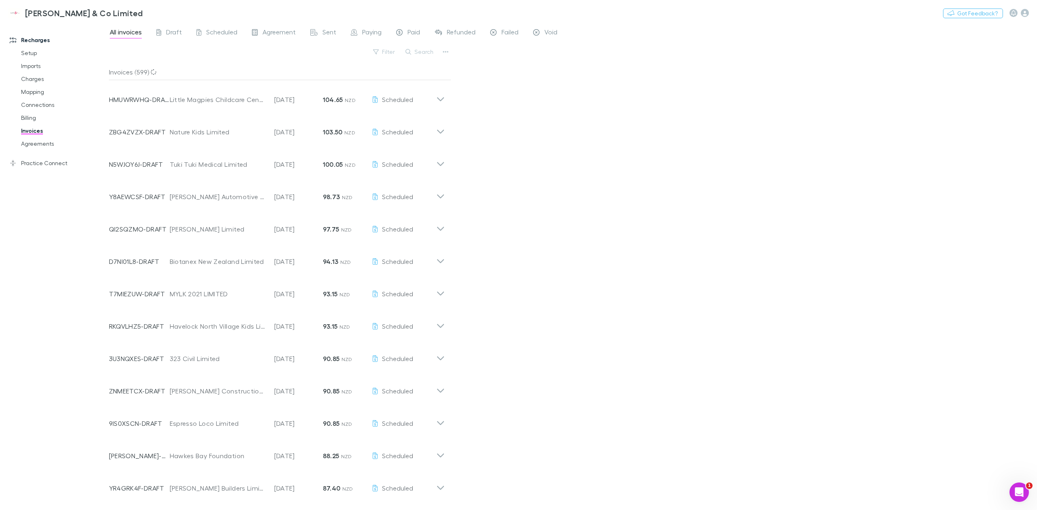
click at [35, 95] on link "Mapping" at bounding box center [64, 91] width 102 height 13
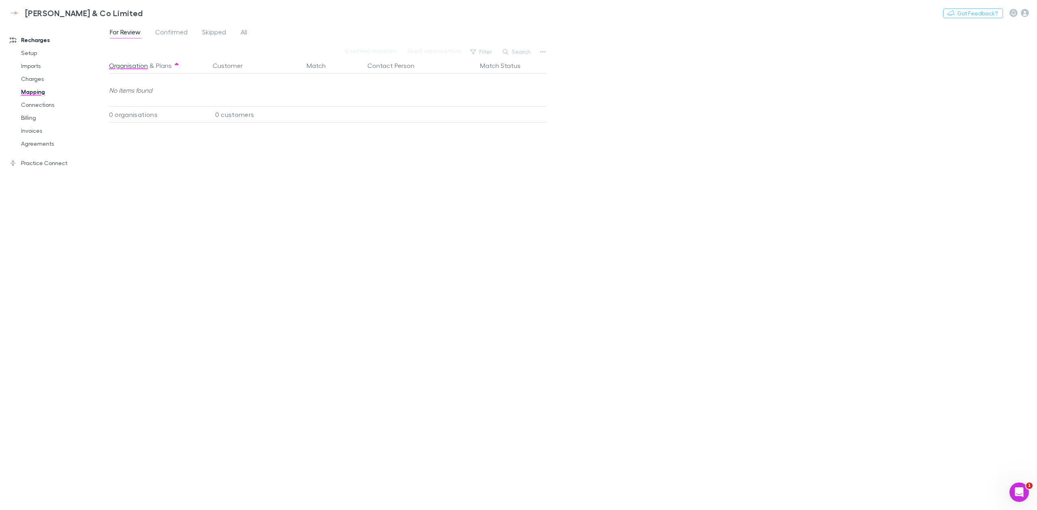
click at [39, 82] on link "Charges" at bounding box center [64, 78] width 102 height 13
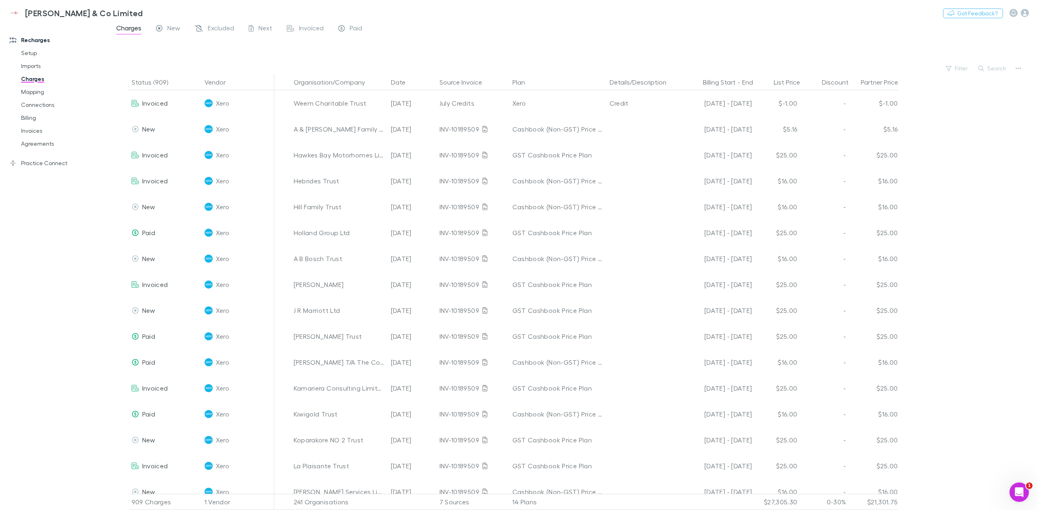
click at [992, 73] on div "Search" at bounding box center [992, 68] width 37 height 11
click at [991, 70] on button "Search" at bounding box center [992, 69] width 37 height 10
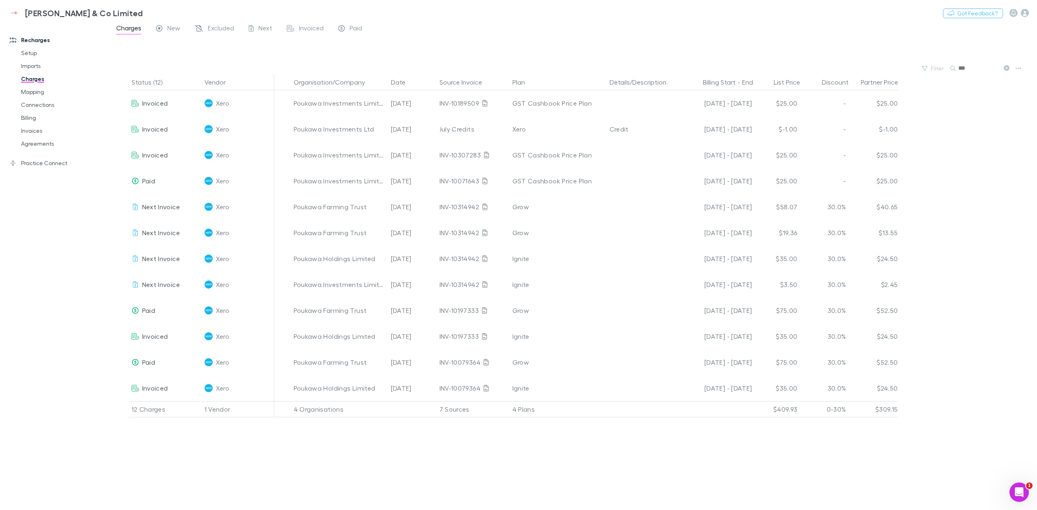
type input "***"
click at [391, 44] on div at bounding box center [580, 50] width 913 height 25
click at [328, 437] on div "Status (12) Vendor Organisation/Company Date Source Invoice Plan Details/Descri…" at bounding box center [573, 292] width 928 height 436
click at [40, 148] on link "Agreements" at bounding box center [64, 143] width 102 height 13
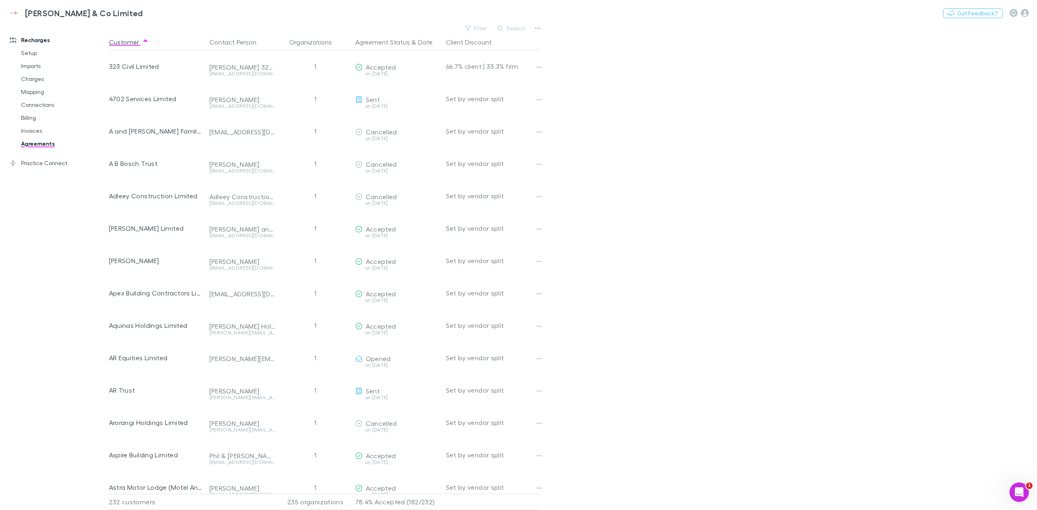
click at [507, 28] on button "Search" at bounding box center [511, 28] width 37 height 10
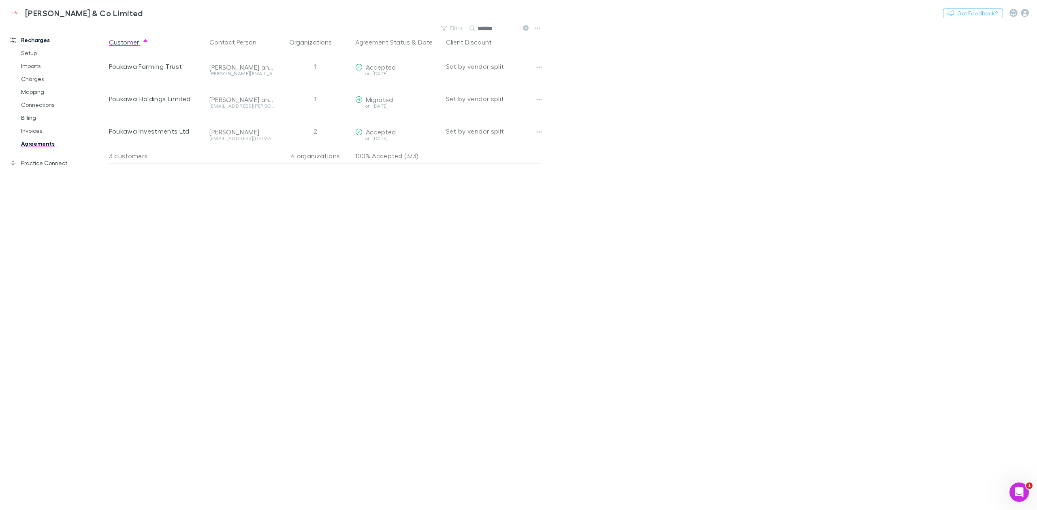
type input "*******"
click at [539, 99] on icon "button" at bounding box center [539, 100] width 6 height 2
click at [681, 153] on div at bounding box center [518, 255] width 1037 height 510
click at [532, 134] on div "Set by vendor split" at bounding box center [493, 131] width 94 height 32
click at [540, 133] on icon "button" at bounding box center [539, 132] width 6 height 6
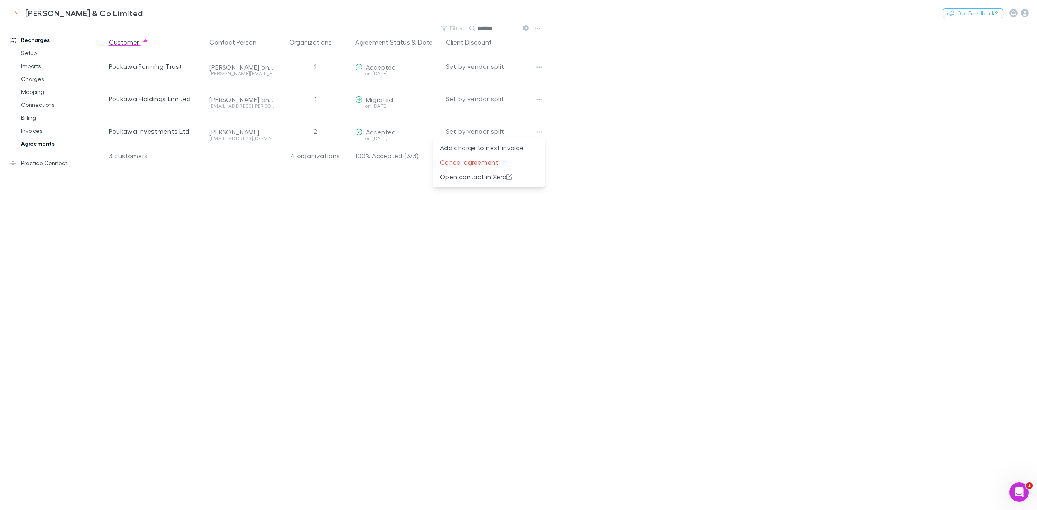
click at [507, 177] on icon at bounding box center [509, 177] width 6 height 6
click at [229, 211] on div "Customer Contact Person Organizations Agreement Status & Date Client Discount P…" at bounding box center [331, 272] width 445 height 476
click at [701, 191] on main "Filter Search ******* Customer Contact Person Organizations Agreement Status & …" at bounding box center [573, 267] width 928 height 488
click at [135, 107] on div "Poukawa Holdings Limited" at bounding box center [156, 99] width 94 height 32
drag, startPoint x: 125, startPoint y: 100, endPoint x: 256, endPoint y: 112, distance: 132.1
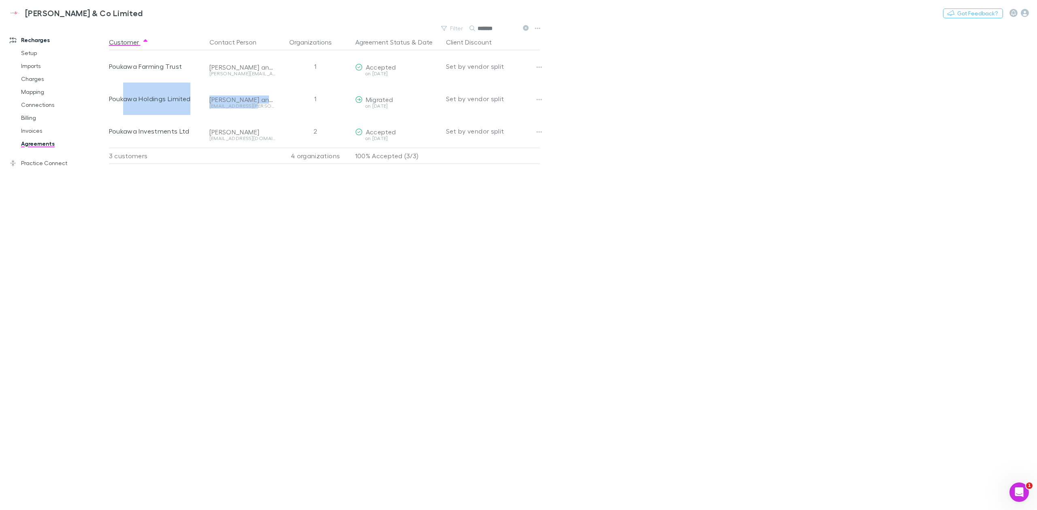
click at [256, 112] on div "Poukawa Holdings Limited Paul and David ofr-accounts@brownrigg.co.nz 1 Migrated…" at bounding box center [328, 99] width 439 height 32
click at [271, 111] on div "ofr-accounts@brownrigg.co.nz" at bounding box center [242, 109] width 66 height 11
click at [263, 185] on div "Customer Contact Person Organizations Agreement Status & Date Client Discount P…" at bounding box center [331, 272] width 445 height 476
